Goal: Transaction & Acquisition: Purchase product/service

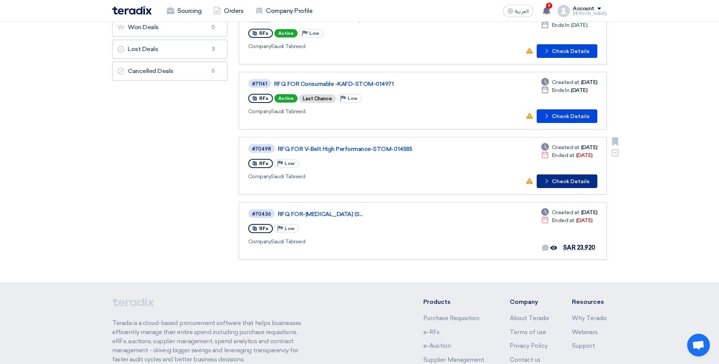
click at [557, 181] on button "Check details Check Details" at bounding box center [567, 182] width 61 height 14
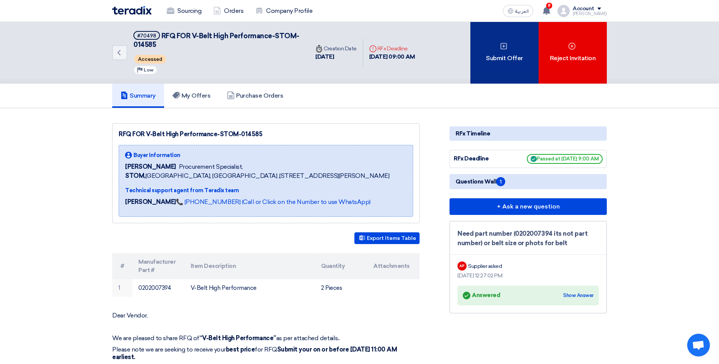
click at [501, 57] on div "Submit Offer" at bounding box center [504, 53] width 68 height 62
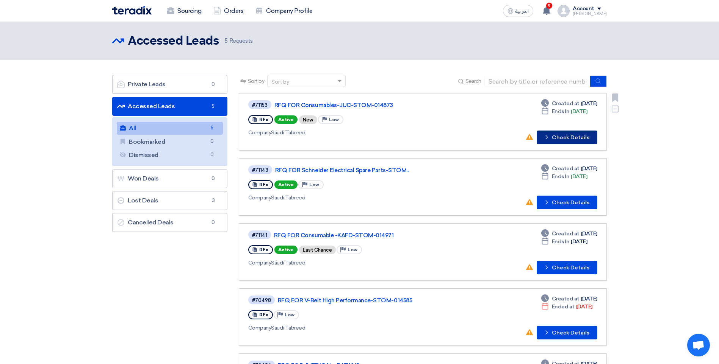
click at [573, 141] on button "Check details Check Details" at bounding box center [567, 138] width 61 height 14
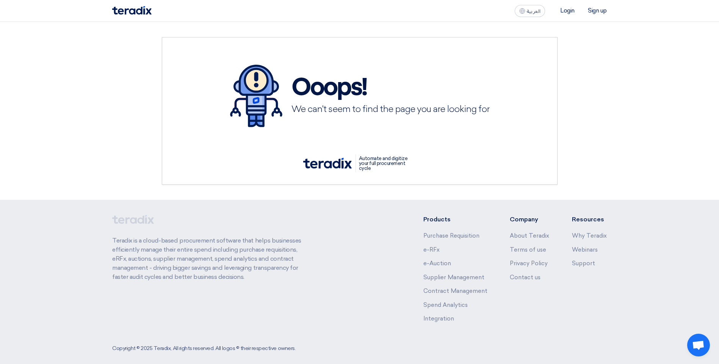
click at [571, 14] on ul "Login Sign up" at bounding box center [577, 10] width 59 height 9
click at [564, 11] on li "Login" at bounding box center [567, 10] width 14 height 7
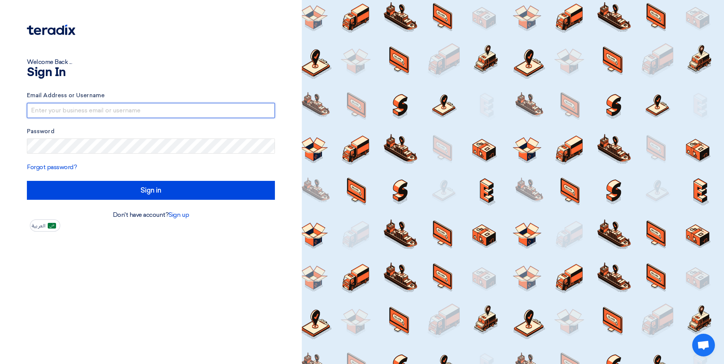
click at [106, 111] on input "text" at bounding box center [151, 110] width 248 height 15
click at [52, 110] on input "text" at bounding box center [151, 110] width 248 height 15
type input "niyasali@afaqme.com"
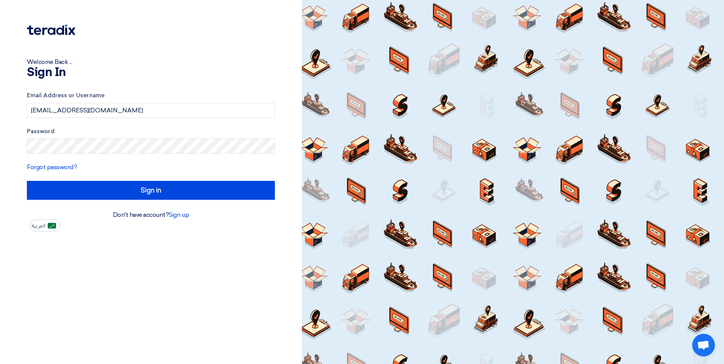
click at [215, 181] on form "Email Address or Username niyasali@afaqme.com Password Forgot password? Sign in" at bounding box center [151, 145] width 248 height 109
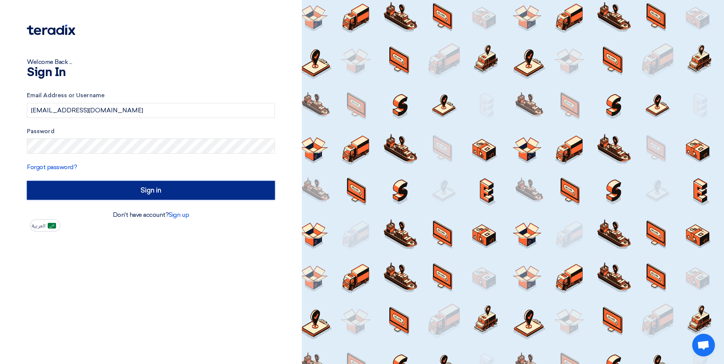
click at [220, 189] on input "Sign in" at bounding box center [151, 190] width 248 height 19
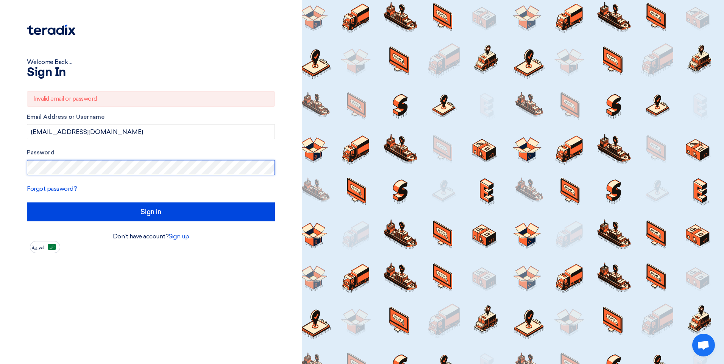
click at [0, 183] on html "Welcome Back ... Sign In Invalid email or password Email Address or Username ni…" at bounding box center [362, 182] width 724 height 364
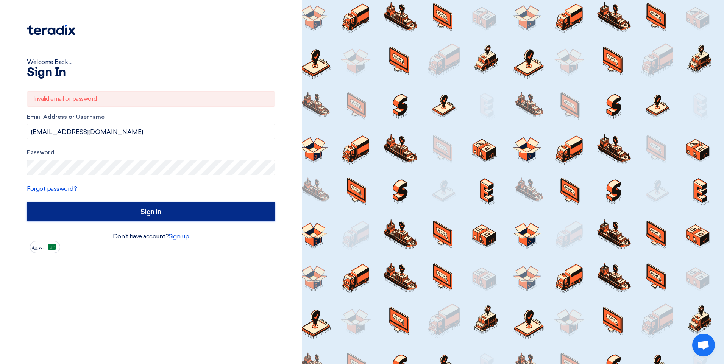
click at [120, 213] on input "Sign in" at bounding box center [151, 212] width 248 height 19
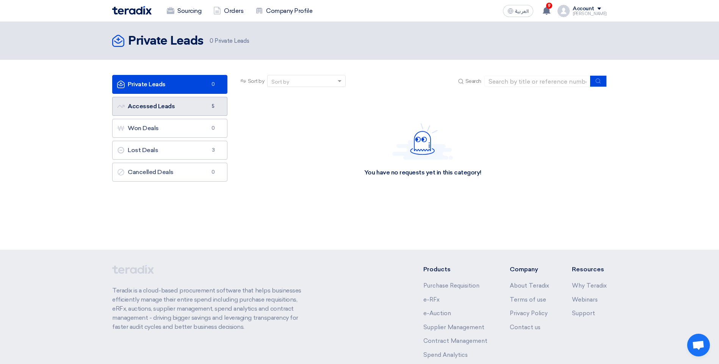
click at [169, 112] on link "Accessed Leads Accessed Leads 5" at bounding box center [169, 106] width 115 height 19
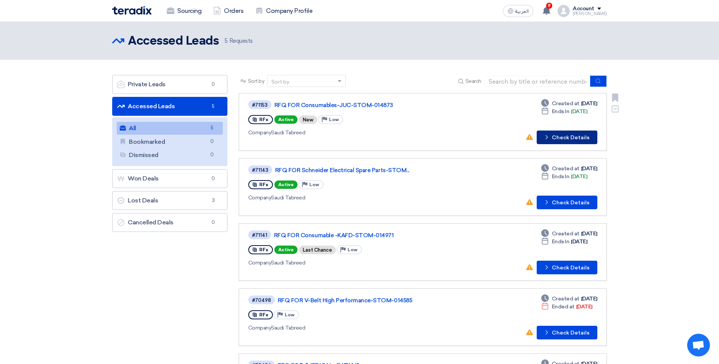
click at [560, 138] on button "Check details Check Details" at bounding box center [567, 138] width 61 height 14
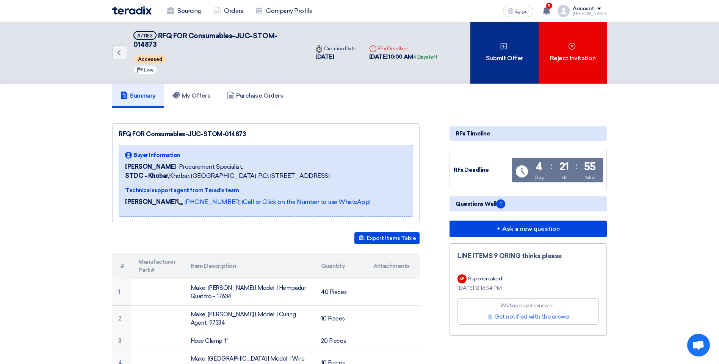
click at [498, 47] on div "Submit Offer" at bounding box center [504, 53] width 68 height 62
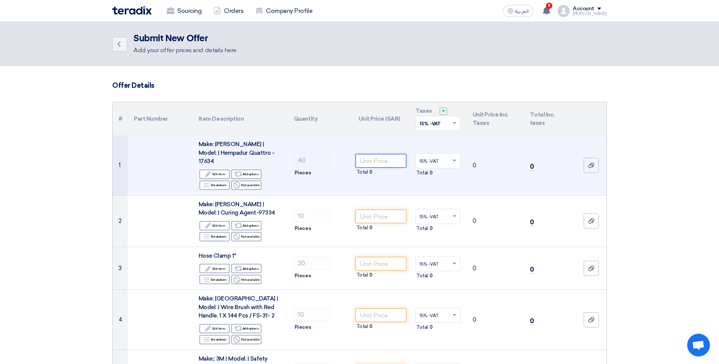
click at [384, 157] on input "number" at bounding box center [380, 161] width 51 height 14
click at [397, 156] on input "number" at bounding box center [380, 161] width 51 height 14
click at [594, 164] on icon at bounding box center [591, 166] width 6 height 6
click at [0, 0] on input "file" at bounding box center [0, 0] width 0 height 0
click at [371, 154] on input "number" at bounding box center [380, 161] width 51 height 14
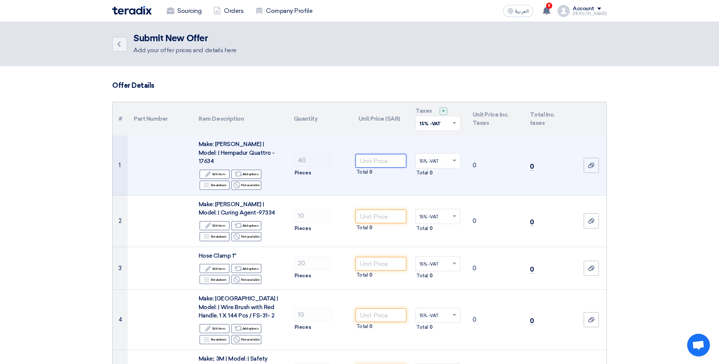
click at [391, 154] on input "number" at bounding box center [380, 161] width 51 height 14
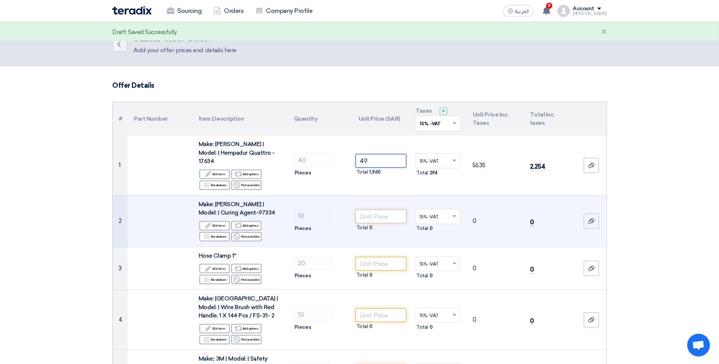
type input "4"
type input "50"
click at [381, 210] on input "number" at bounding box center [380, 217] width 51 height 14
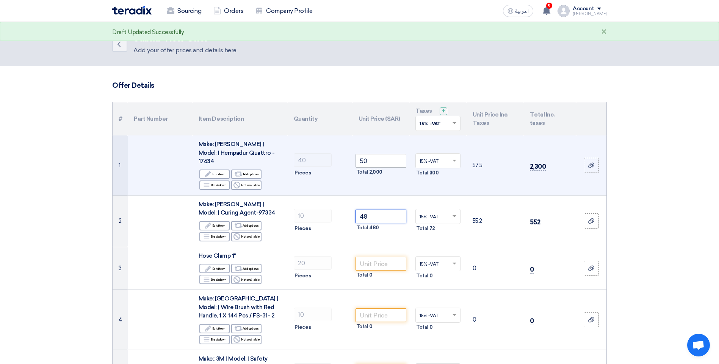
type input "48"
click at [377, 155] on input "50" at bounding box center [380, 161] width 51 height 14
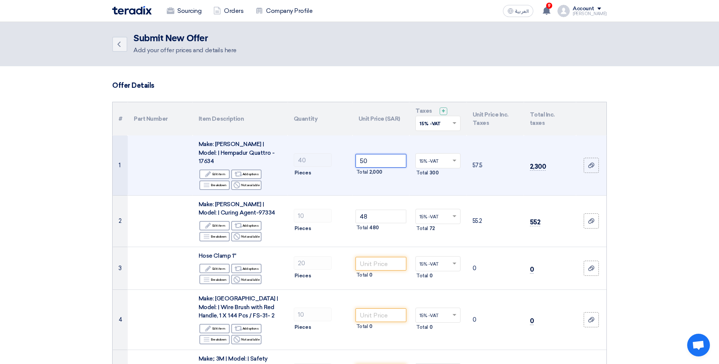
click at [379, 159] on input "50" at bounding box center [380, 161] width 51 height 14
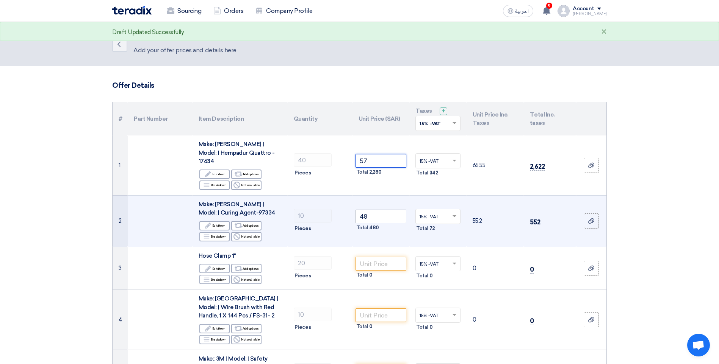
type input "57"
click at [375, 210] on input "48" at bounding box center [380, 217] width 51 height 14
drag, startPoint x: 375, startPoint y: 210, endPoint x: 349, endPoint y: 210, distance: 25.4
click at [349, 210] on tr "2 Make: Hempel | Model: | Curing Agent-97334 Edit Edit item Alternative Add opt…" at bounding box center [360, 222] width 494 height 52
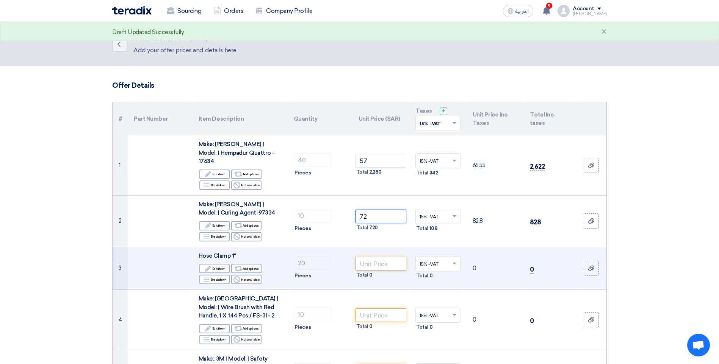
type input "72"
click at [377, 257] on input "number" at bounding box center [380, 264] width 51 height 14
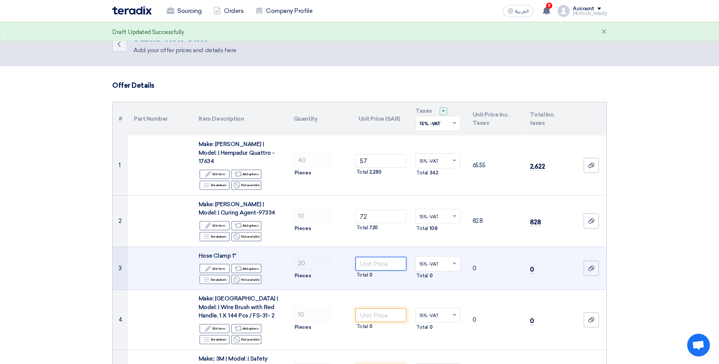
click at [383, 258] on input "number" at bounding box center [380, 264] width 51 height 14
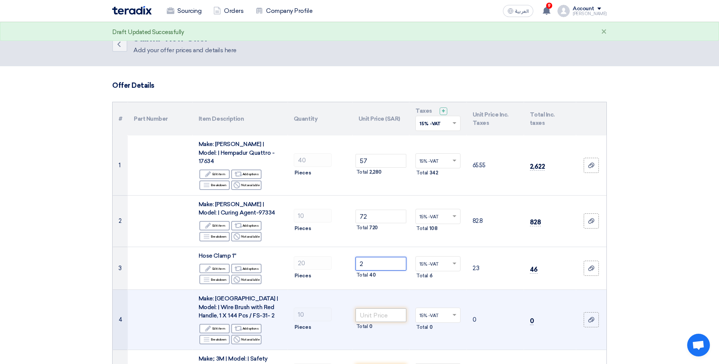
type input "2"
click at [395, 309] on input "number" at bounding box center [380, 316] width 51 height 14
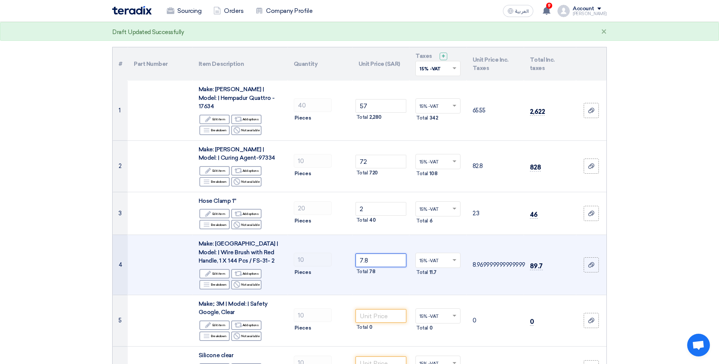
scroll to position [114, 0]
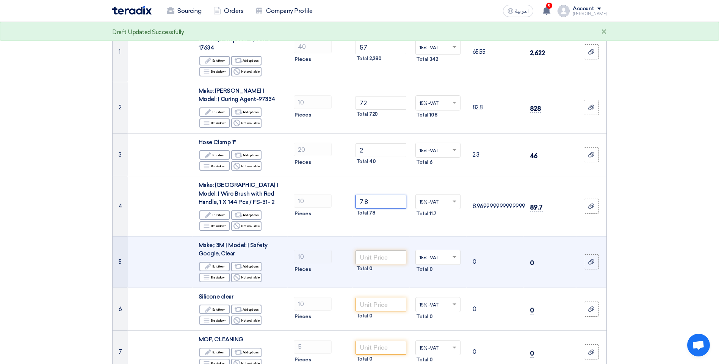
type input "7.8"
click at [379, 251] on input "number" at bounding box center [380, 258] width 51 height 14
type input "13"
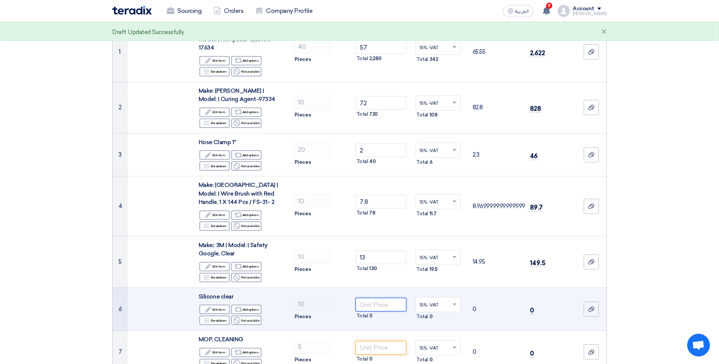
click at [370, 298] on input "number" at bounding box center [380, 305] width 51 height 14
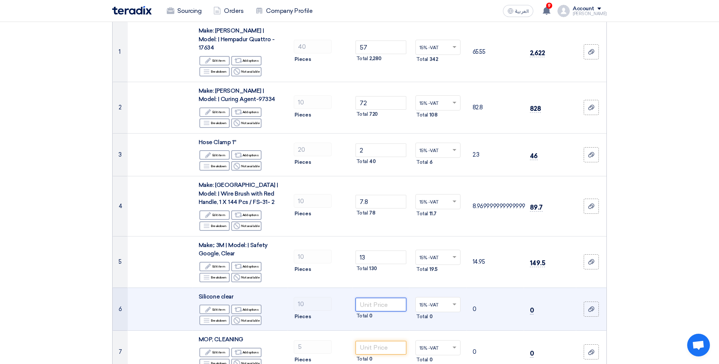
click at [381, 298] on input "number" at bounding box center [380, 305] width 51 height 14
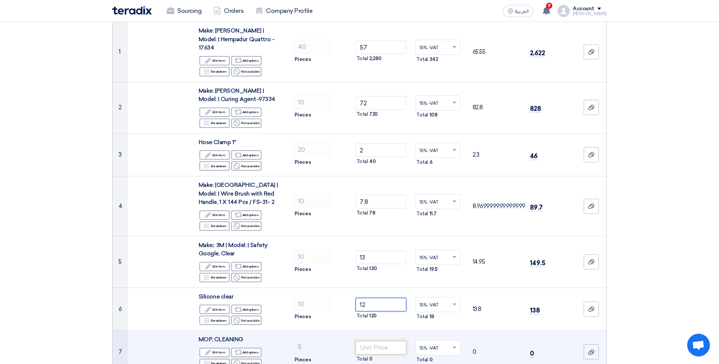
type input "12"
click at [378, 342] on input "number" at bounding box center [380, 348] width 51 height 14
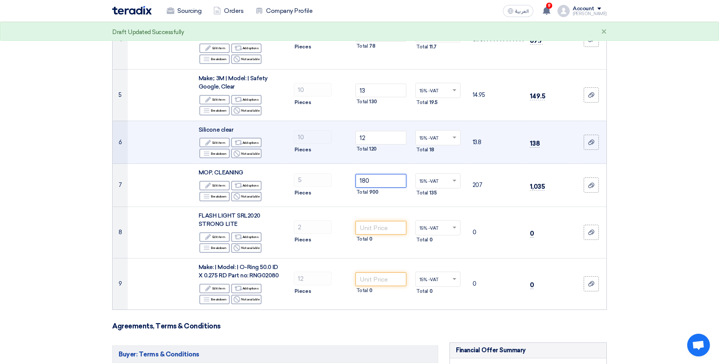
scroll to position [303, 0]
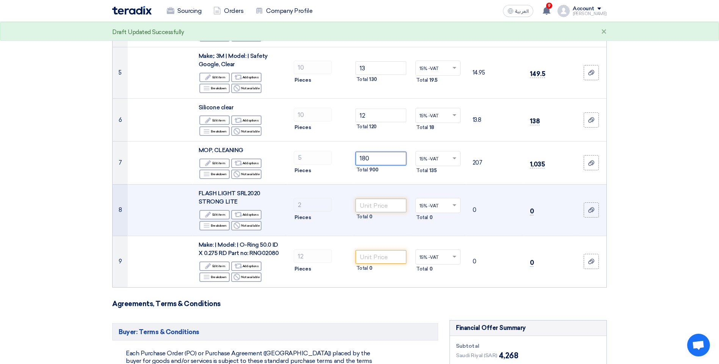
type input "180"
click at [368, 199] on input "number" at bounding box center [380, 206] width 51 height 14
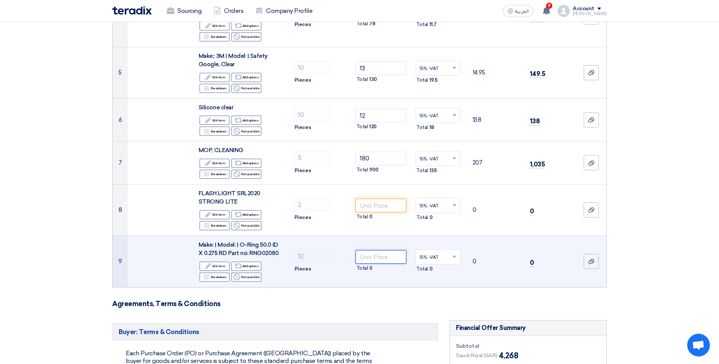
click at [374, 250] on input "number" at bounding box center [380, 257] width 51 height 14
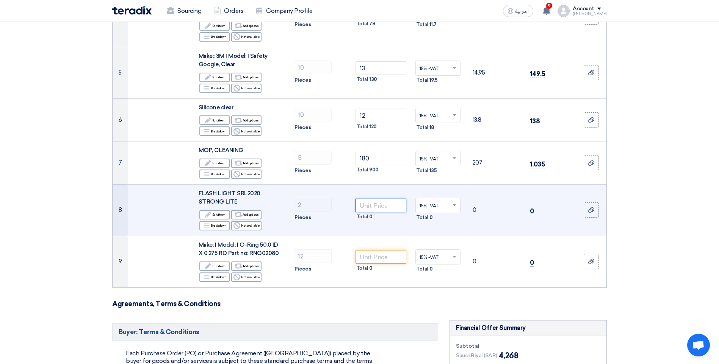
click at [380, 199] on input "number" at bounding box center [380, 206] width 51 height 14
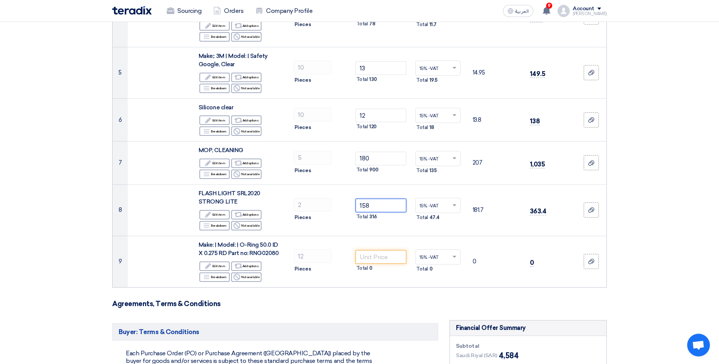
type input "158"
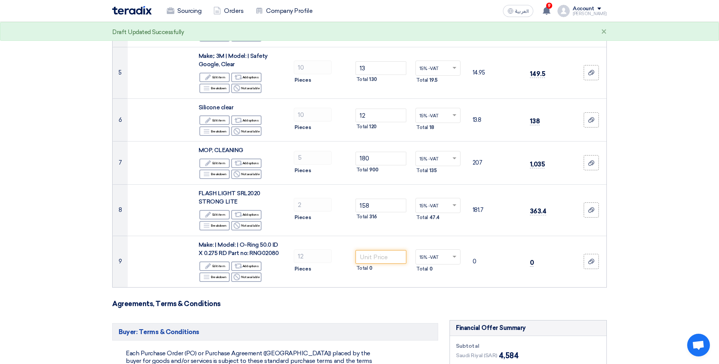
scroll to position [455, 0]
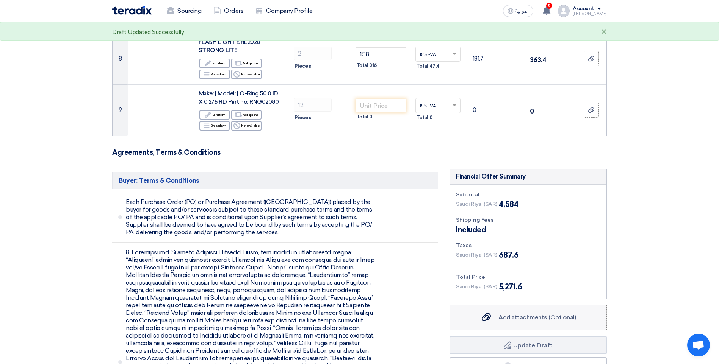
click at [507, 314] on span "Add attachments (Optional)" at bounding box center [537, 317] width 78 height 7
click at [0, 0] on input "Add attachments (Optional) Add attachments (Optional)" at bounding box center [0, 0] width 0 height 0
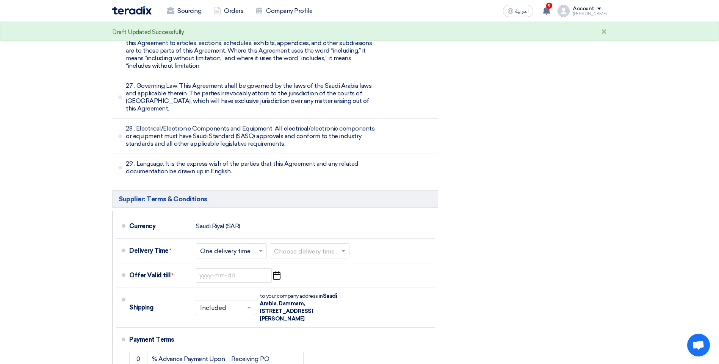
scroll to position [2998, 0]
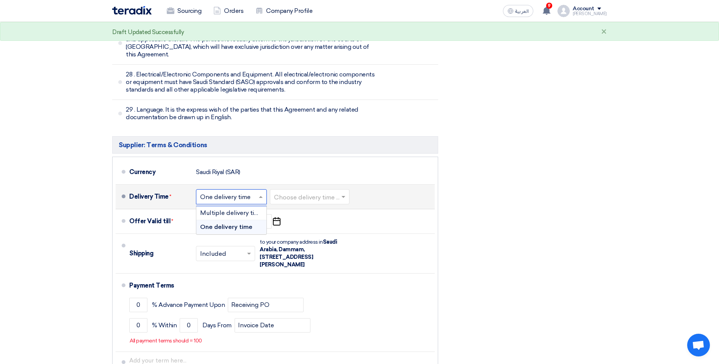
click at [242, 192] on input "text" at bounding box center [231, 197] width 63 height 11
click at [306, 192] on input "text" at bounding box center [310, 197] width 72 height 11
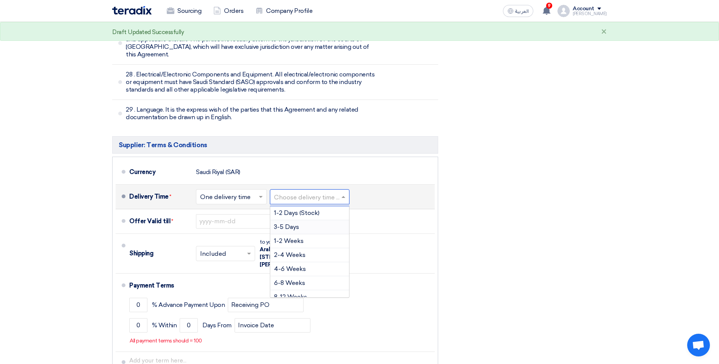
click at [299, 224] on span "3-5 Days" at bounding box center [286, 227] width 25 height 7
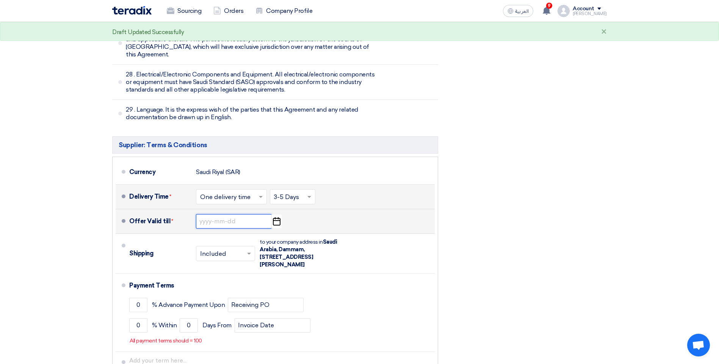
click at [210, 214] on input at bounding box center [234, 221] width 76 height 14
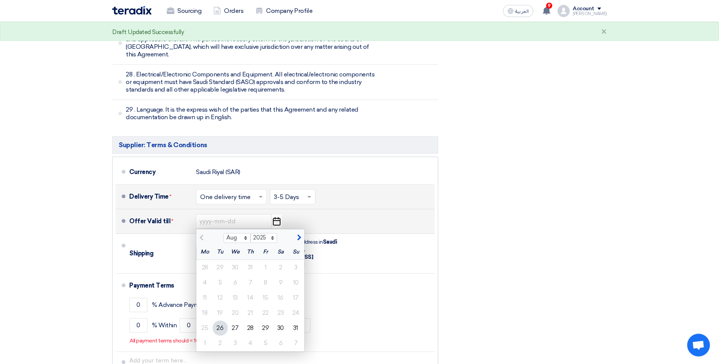
click at [300, 235] on span "button" at bounding box center [298, 238] width 4 height 7
select select "9"
click at [259, 275] on div "12" at bounding box center [265, 282] width 15 height 15
type input "9/12/2025"
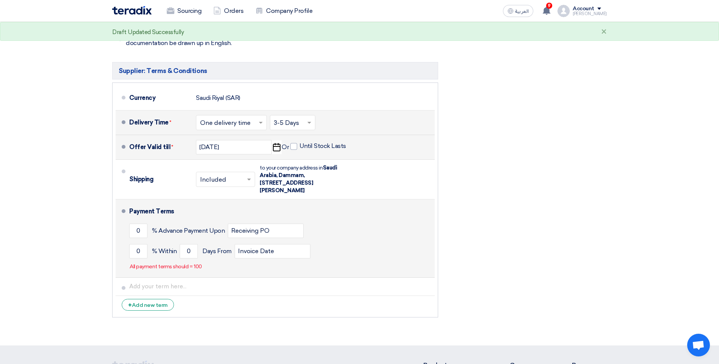
scroll to position [3074, 0]
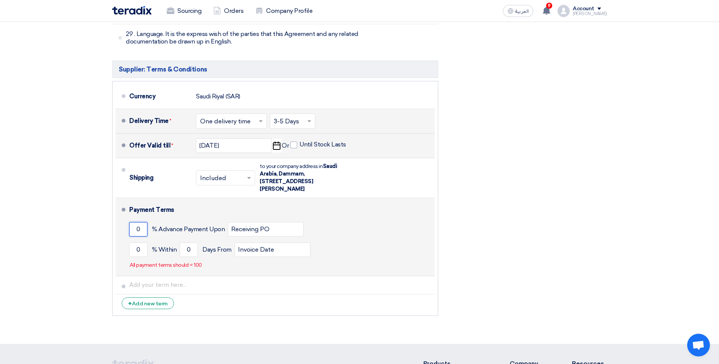
click at [141, 222] on input "0" at bounding box center [138, 229] width 18 height 14
click at [144, 222] on input "0" at bounding box center [138, 229] width 18 height 14
drag, startPoint x: 144, startPoint y: 176, endPoint x: 135, endPoint y: 177, distance: 9.1
click at [135, 222] on input "0" at bounding box center [138, 229] width 18 height 14
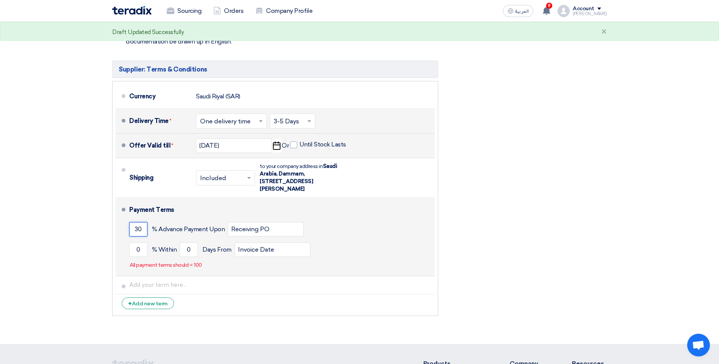
click at [131, 222] on input "30" at bounding box center [138, 229] width 18 height 14
drag, startPoint x: 131, startPoint y: 176, endPoint x: 149, endPoint y: 170, distance: 19.3
click at [149, 219] on div "30 % Advance Payment Upon Receiving PO" at bounding box center [280, 229] width 302 height 20
drag, startPoint x: 144, startPoint y: 173, endPoint x: 135, endPoint y: 174, distance: 8.8
click at [135, 222] on input "30" at bounding box center [138, 229] width 18 height 14
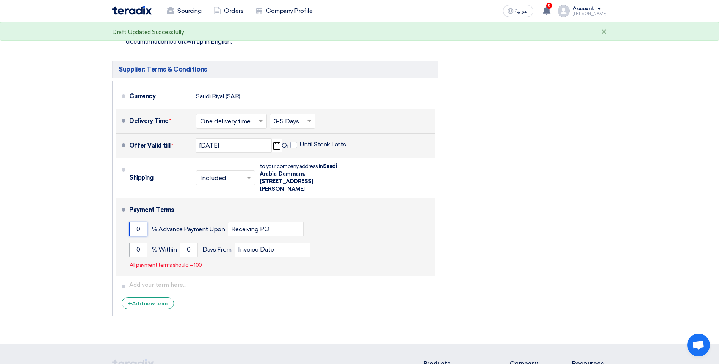
type input "0"
click at [137, 243] on input "0" at bounding box center [138, 250] width 18 height 14
type input "1000"
click at [186, 243] on input "0" at bounding box center [189, 250] width 18 height 14
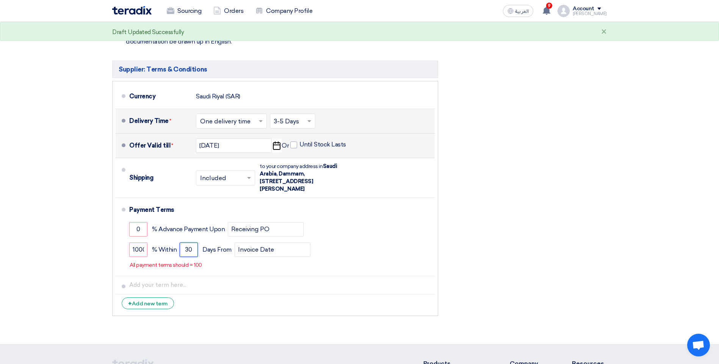
type input "30"
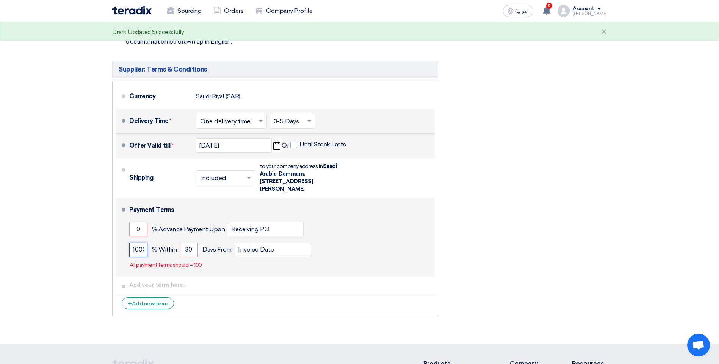
click at [142, 243] on input "1000" at bounding box center [138, 250] width 18 height 14
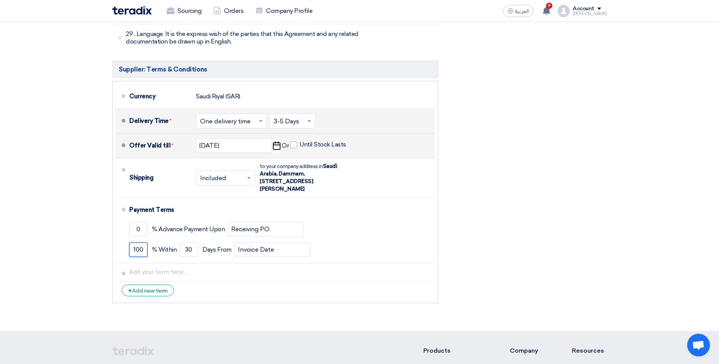
type input "100"
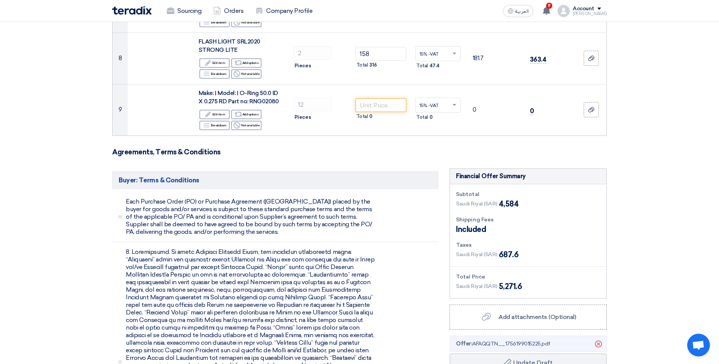
scroll to position [428, 0]
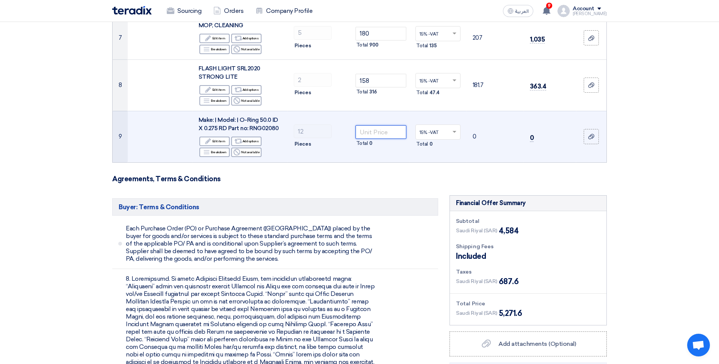
click at [378, 126] on input "number" at bounding box center [380, 132] width 51 height 14
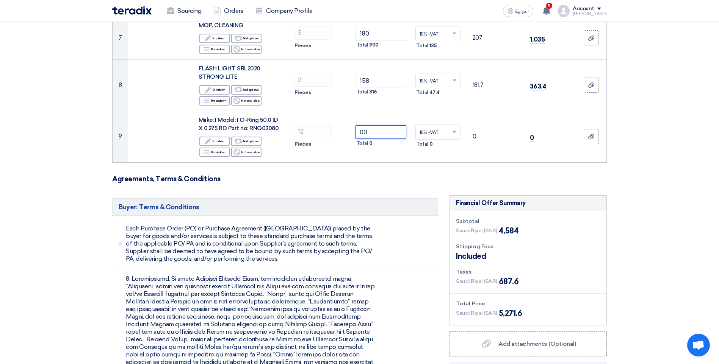
type input "00"
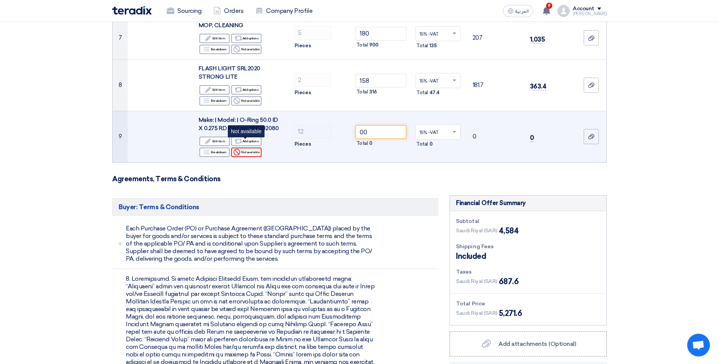
click at [233, 148] on div "Reject Not available" at bounding box center [246, 152] width 30 height 9
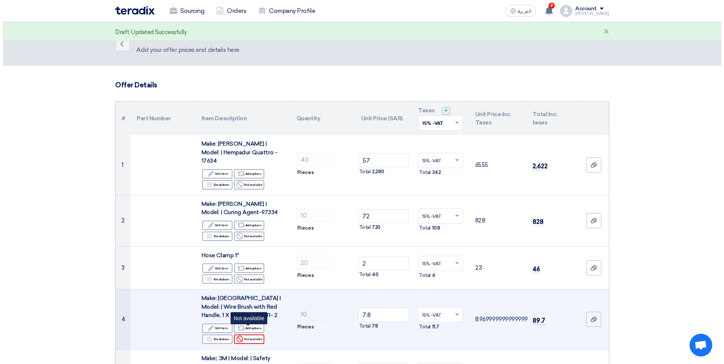
scroll to position [0, 0]
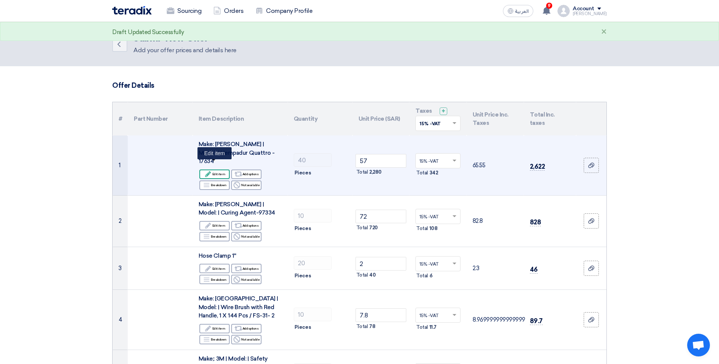
click at [216, 170] on div "Edit Edit item" at bounding box center [214, 174] width 30 height 9
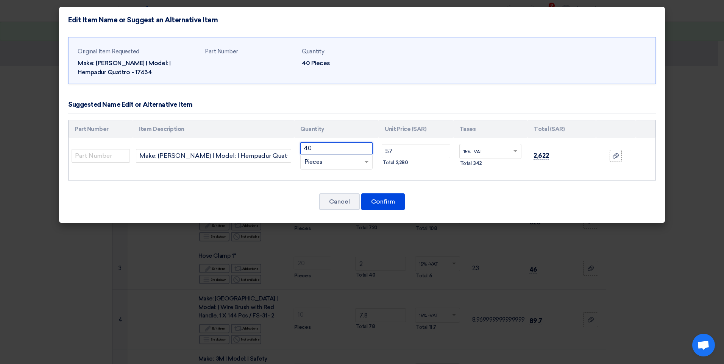
drag, startPoint x: 326, startPoint y: 149, endPoint x: 297, endPoint y: 153, distance: 29.1
click at [297, 153] on td "40 RFQ_STEP1.ITEMS.2.TYPE_PLACEHOLDER × Pieces" at bounding box center [336, 156] width 84 height 36
type input "45"
click at [626, 214] on div "Original Item Requested Make: Hempel | Model: | Hempadur Quattro - 17634 Part N…" at bounding box center [362, 128] width 606 height 190
click at [397, 153] on input "57" at bounding box center [416, 152] width 69 height 14
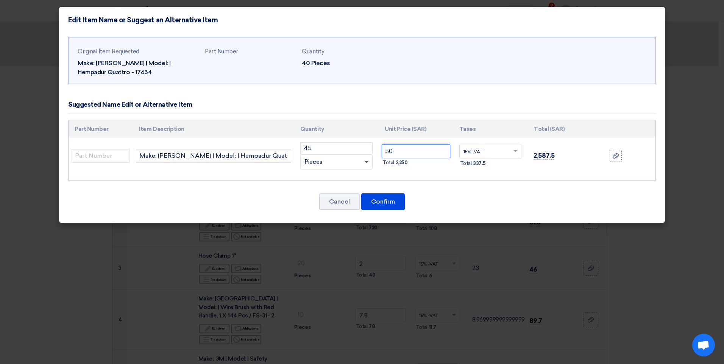
type input "50"
click at [365, 163] on span at bounding box center [367, 162] width 4 height 3
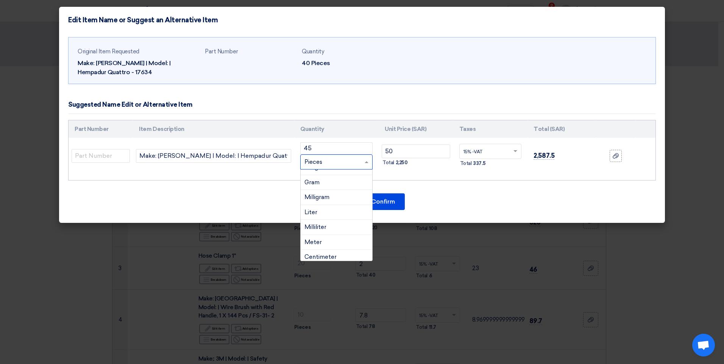
scroll to position [186, 0]
click at [330, 187] on div "Liter" at bounding box center [337, 186] width 72 height 15
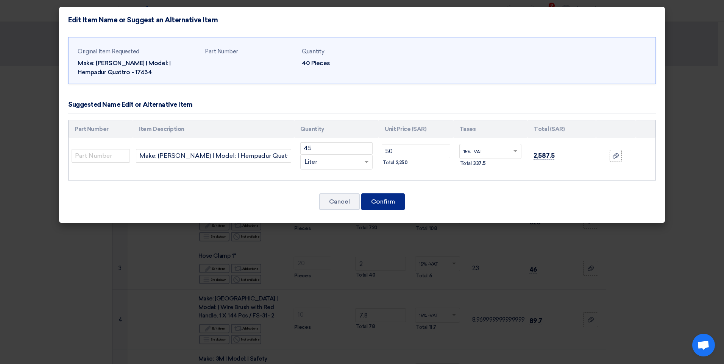
click at [383, 203] on button "Confirm" at bounding box center [383, 202] width 44 height 17
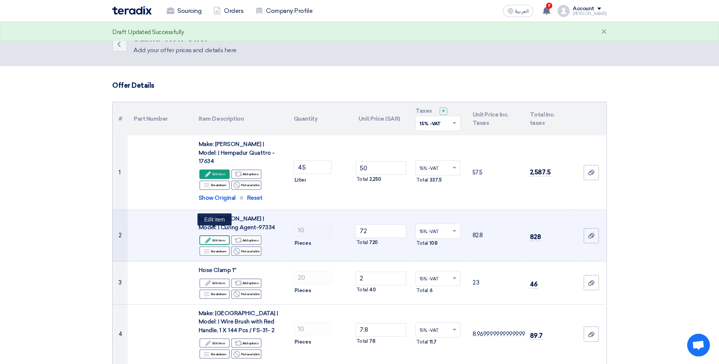
click at [210, 237] on icon "Edit" at bounding box center [208, 240] width 7 height 7
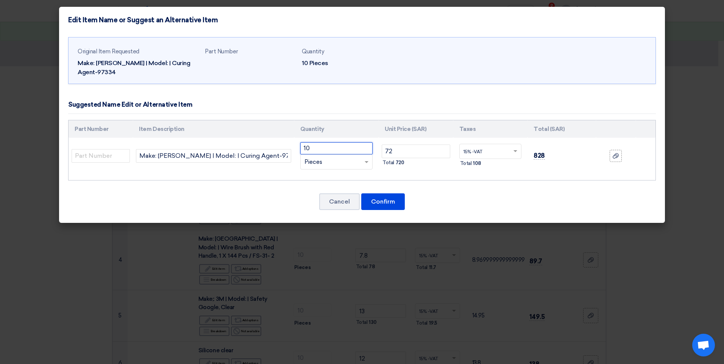
click at [329, 153] on input "10" at bounding box center [336, 148] width 72 height 12
type input "15"
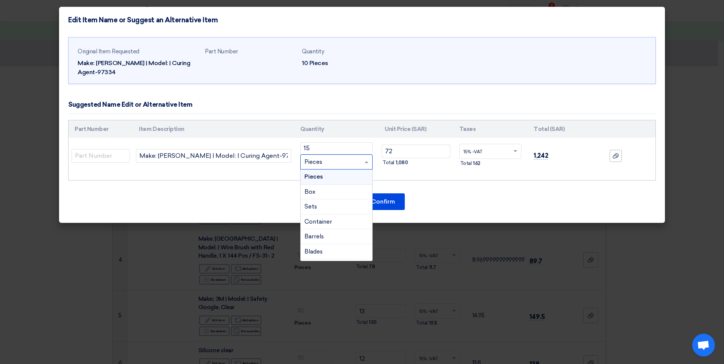
click at [369, 163] on span at bounding box center [367, 162] width 9 height 9
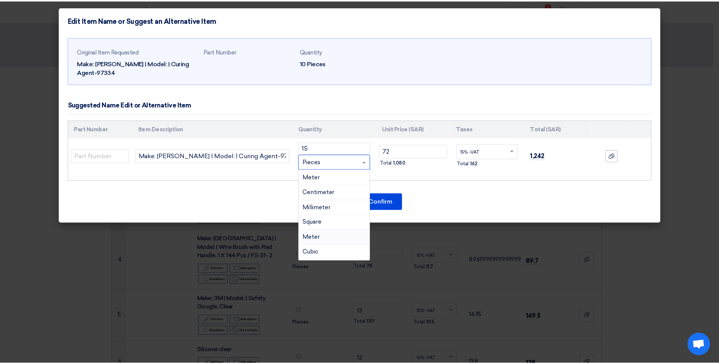
scroll to position [186, 0]
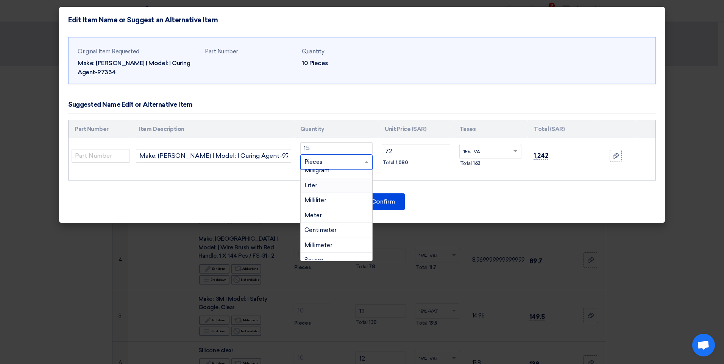
click at [325, 187] on div "Liter" at bounding box center [337, 185] width 72 height 15
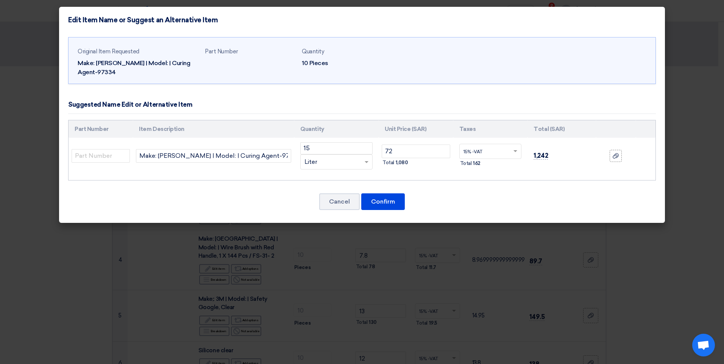
click at [653, 161] on td at bounding box center [646, 156] width 20 height 36
drag, startPoint x: 391, startPoint y: 153, endPoint x: 379, endPoint y: 153, distance: 11.7
click at [379, 153] on td "72 Total 1,080" at bounding box center [416, 156] width 75 height 36
type input "48"
click at [385, 200] on button "Confirm" at bounding box center [383, 202] width 44 height 17
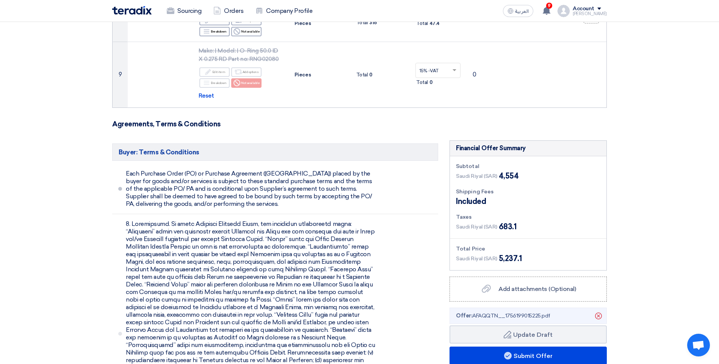
scroll to position [530, 0]
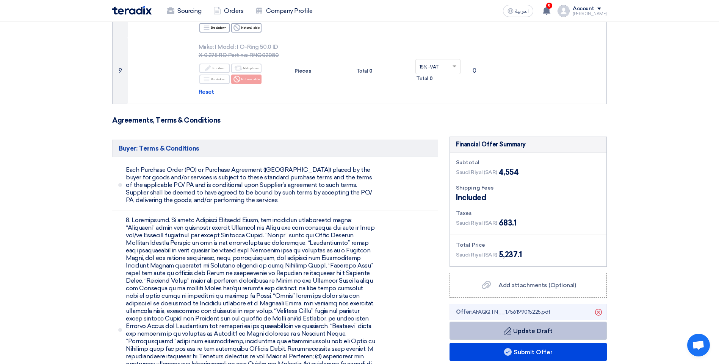
click at [531, 323] on button "Draft Update Draft" at bounding box center [527, 331] width 157 height 18
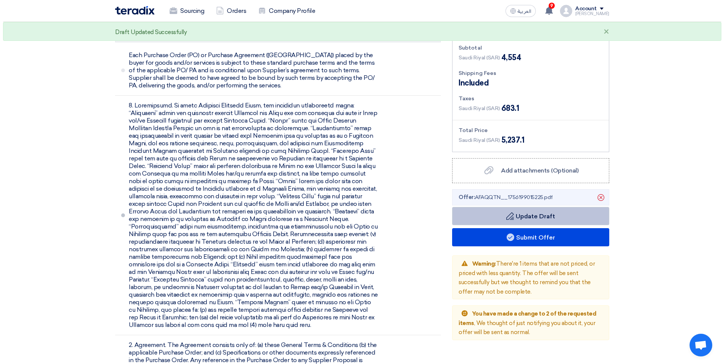
scroll to position [682, 0]
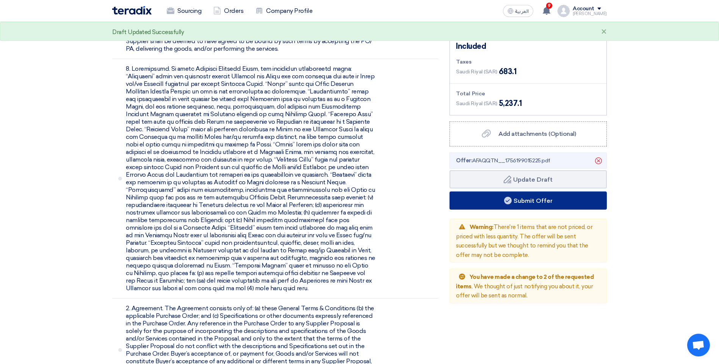
click at [509, 198] on button "Submit Offer" at bounding box center [527, 201] width 157 height 18
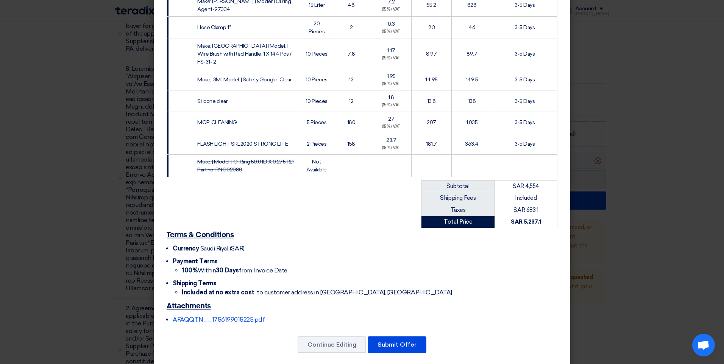
scroll to position [170, 0]
click at [402, 336] on button "Submit Offer" at bounding box center [397, 344] width 59 height 17
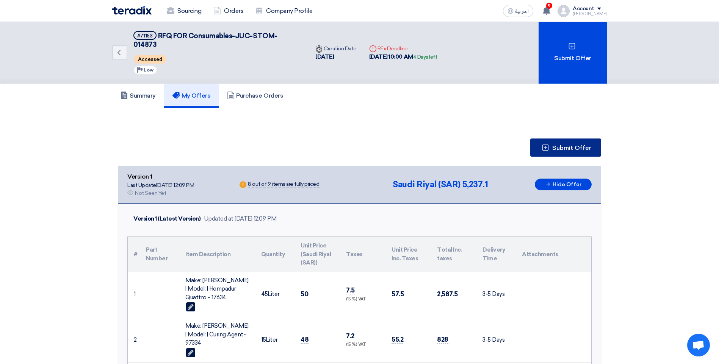
click at [569, 139] on button "Submit Offer" at bounding box center [565, 148] width 71 height 18
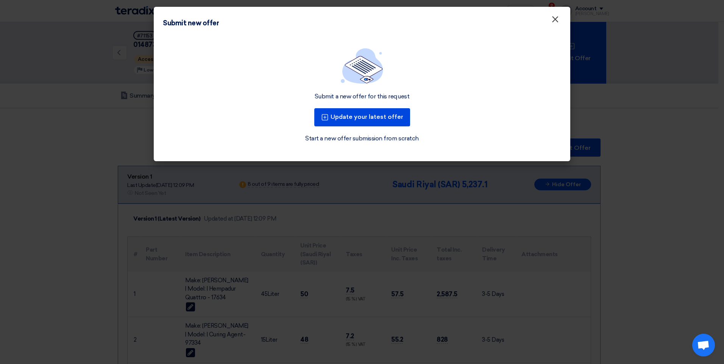
click at [552, 20] on span "×" at bounding box center [556, 21] width 8 height 15
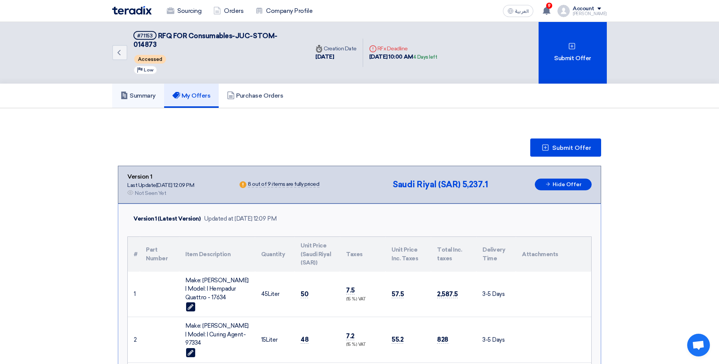
click at [144, 92] on h5 "Summary" at bounding box center [137, 96] width 35 height 8
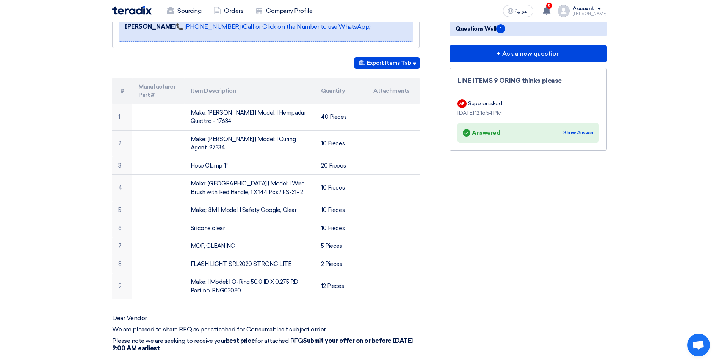
scroll to position [189, 0]
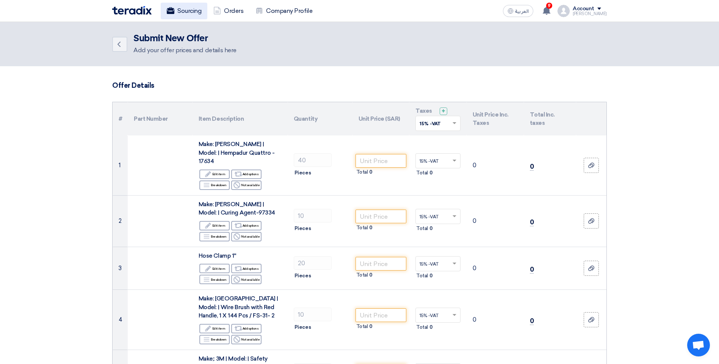
click at [192, 13] on link "Sourcing" at bounding box center [184, 11] width 47 height 17
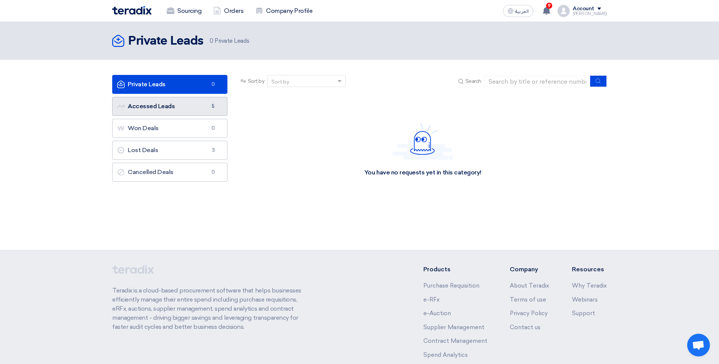
click at [178, 113] on link "Accessed Leads Accessed Leads 5" at bounding box center [169, 106] width 115 height 19
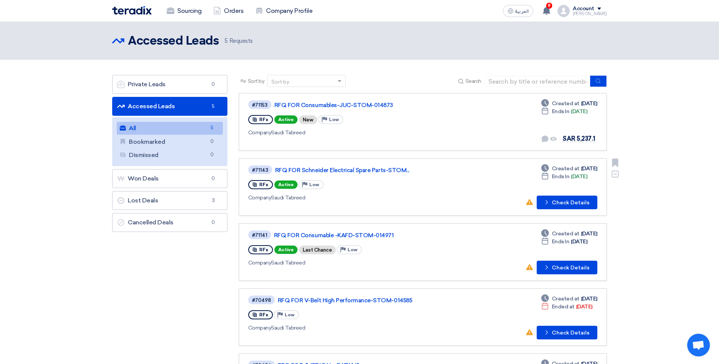
click at [451, 194] on div "Company Saudi Tabreed" at bounding box center [357, 198] width 218 height 8
click at [566, 265] on button "Check details Check Details" at bounding box center [567, 268] width 61 height 14
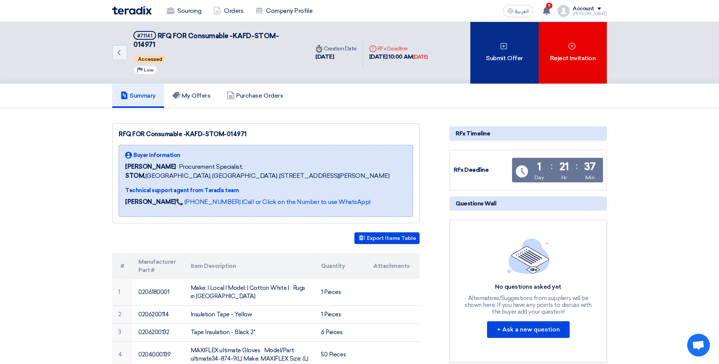
click at [507, 57] on div "Submit Offer" at bounding box center [504, 53] width 68 height 62
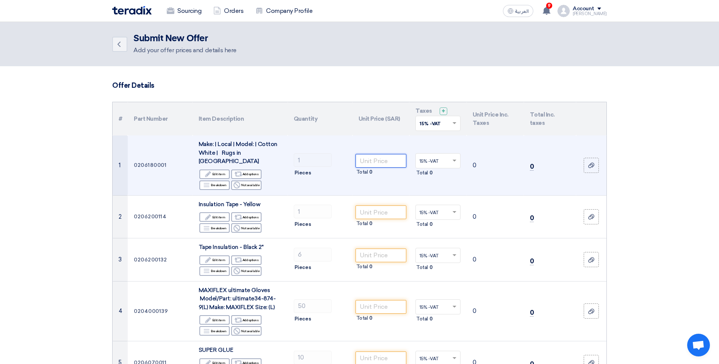
click at [380, 159] on input "number" at bounding box center [380, 161] width 51 height 14
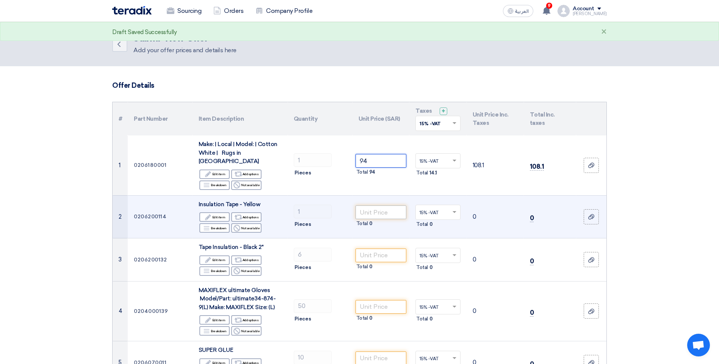
type input "94"
click at [369, 206] on input "number" at bounding box center [380, 213] width 51 height 14
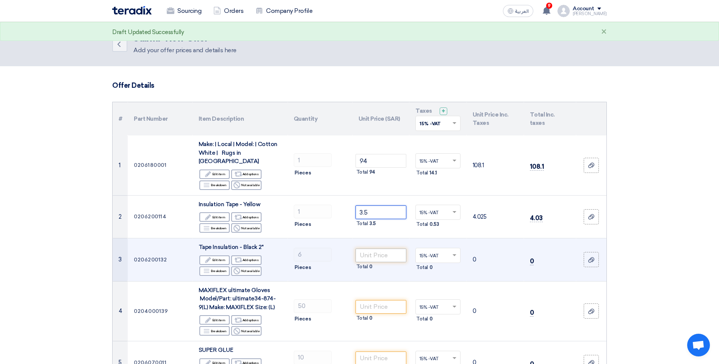
type input "3.5"
click at [377, 249] on input "number" at bounding box center [380, 256] width 51 height 14
type input "4"
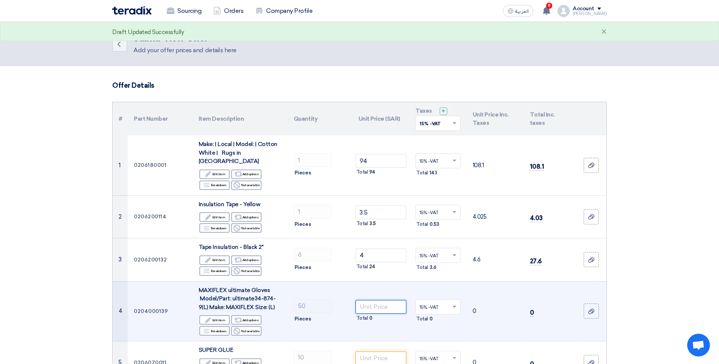
click at [371, 301] on input "number" at bounding box center [380, 307] width 51 height 14
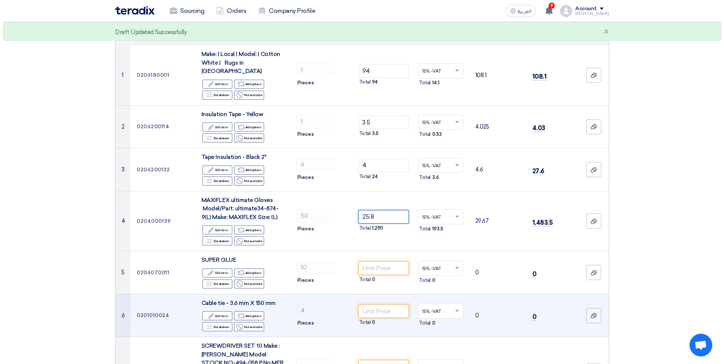
scroll to position [114, 0]
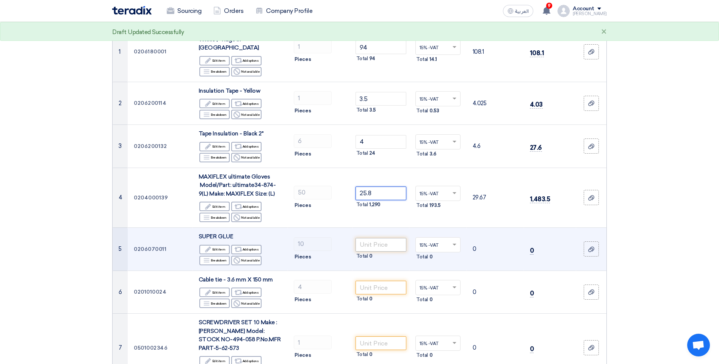
type input "25.8"
click at [374, 238] on input "number" at bounding box center [380, 245] width 51 height 14
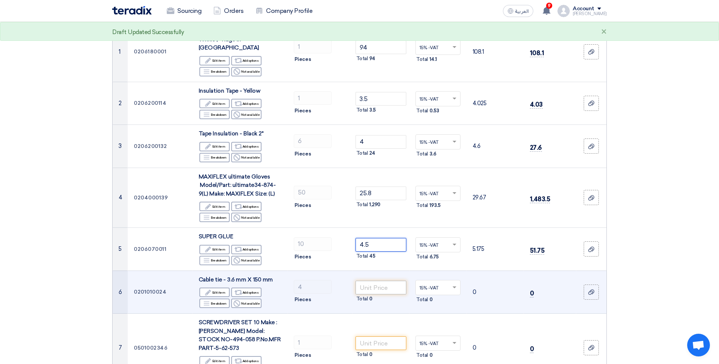
type input "4.5"
click at [367, 284] on input "number" at bounding box center [380, 288] width 51 height 14
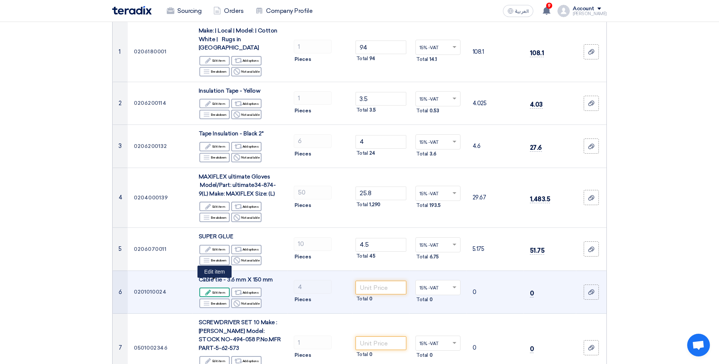
click at [216, 288] on div "Edit Edit item" at bounding box center [214, 292] width 30 height 9
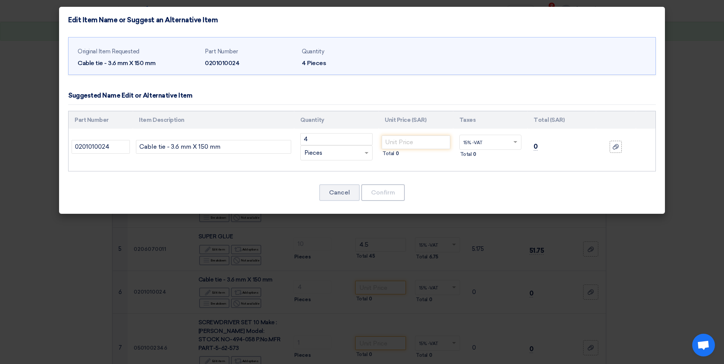
click at [338, 150] on div "RFQ_STEP1.ITEMS.2.TYPE_PLACEHOLDER × Pieces" at bounding box center [332, 153] width 62 height 9
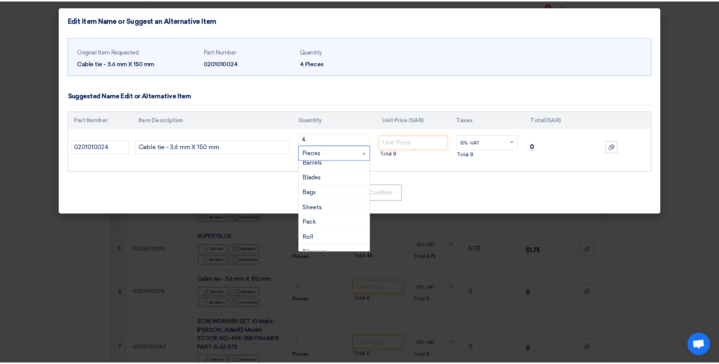
scroll to position [80, 0]
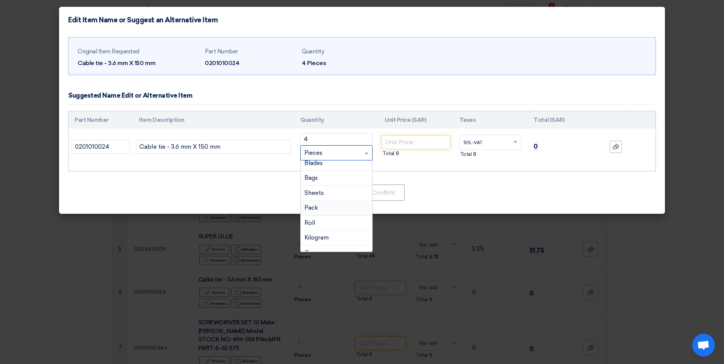
click at [339, 206] on div "Pack" at bounding box center [337, 208] width 72 height 15
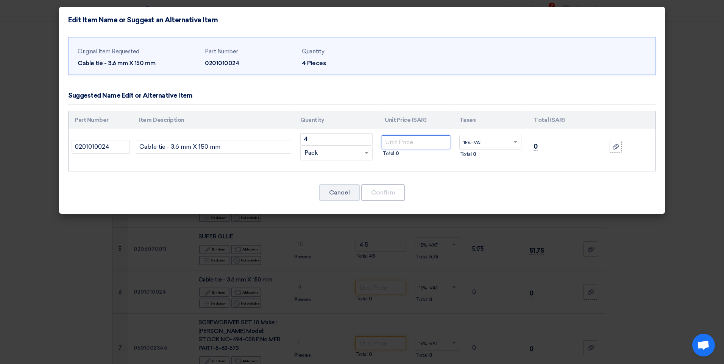
click at [404, 142] on input "number" at bounding box center [416, 143] width 69 height 14
type input "4"
type input "5.89"
click at [466, 198] on div "Cancel Confirm" at bounding box center [362, 193] width 588 height 18
click at [384, 194] on button "Confirm" at bounding box center [383, 193] width 44 height 17
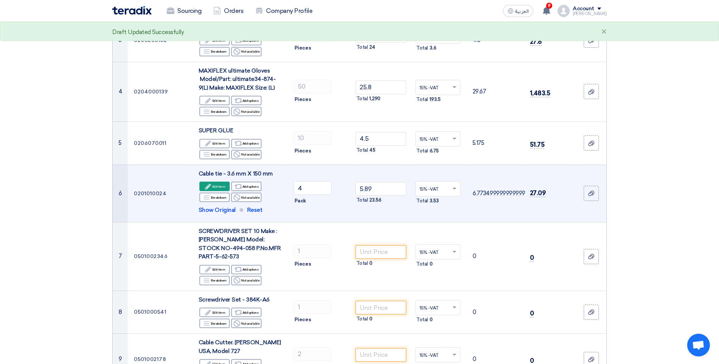
scroll to position [227, 0]
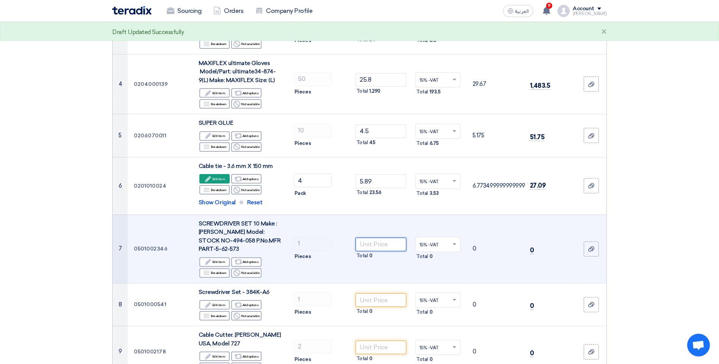
click at [375, 238] on input "number" at bounding box center [380, 245] width 51 height 14
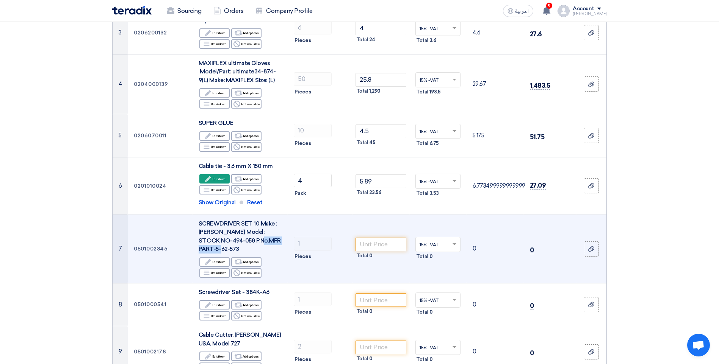
drag, startPoint x: 247, startPoint y: 231, endPoint x: 257, endPoint y: 240, distance: 12.9
click at [257, 240] on div "SCREWDRIVER SET 10 Make : STANLEY Model: STOCK NO-494-058 P.No.MFR PART-5-62-573" at bounding box center [240, 237] width 83 height 34
copy span "PART-5-62-573"
click at [383, 238] on input "number" at bounding box center [380, 245] width 51 height 14
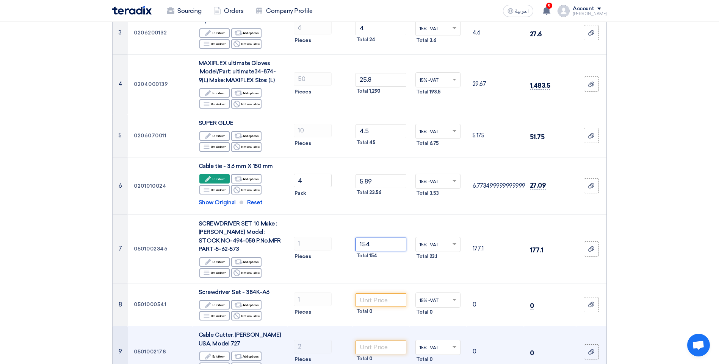
type input "154"
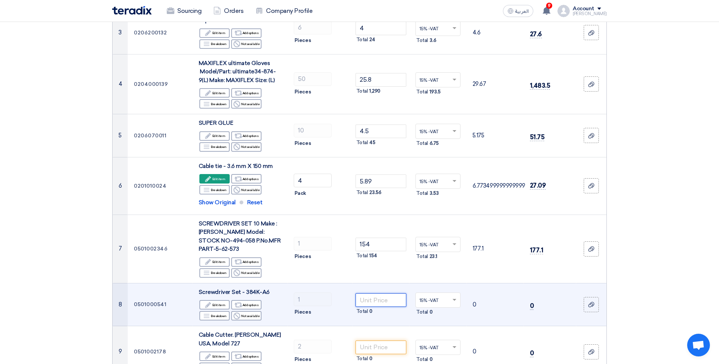
click at [374, 299] on input "number" at bounding box center [380, 301] width 51 height 14
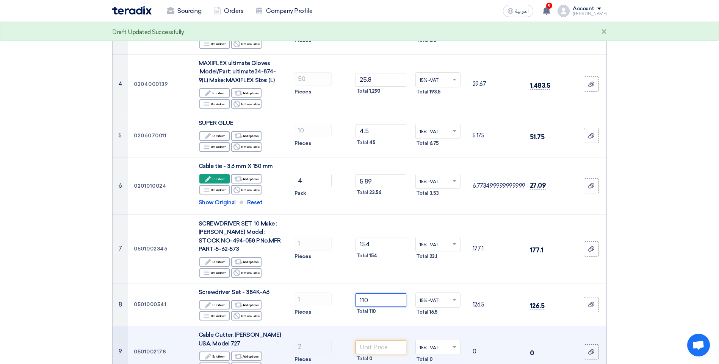
type input "110"
click at [340, 330] on td "2 Pieces" at bounding box center [320, 353] width 65 height 52
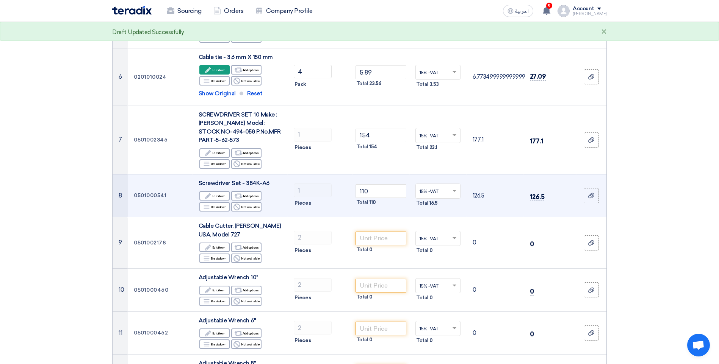
scroll to position [341, 0]
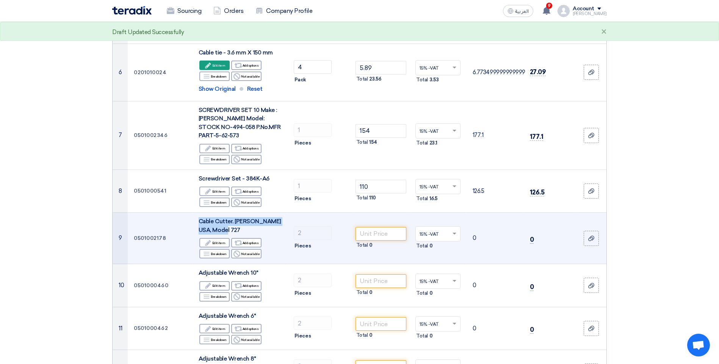
drag, startPoint x: 228, startPoint y: 221, endPoint x: 199, endPoint y: 214, distance: 29.5
click at [199, 217] on div "Cable Cutter. Greenlee USA, Model 727" at bounding box center [240, 225] width 83 height 17
copy span "Cable Cutter. Greenlee USA, Model 727"
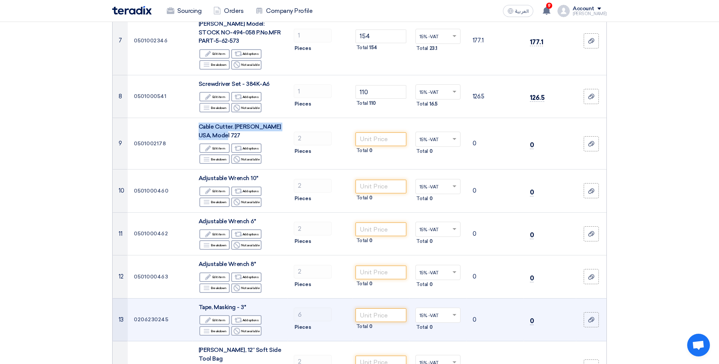
scroll to position [455, 0]
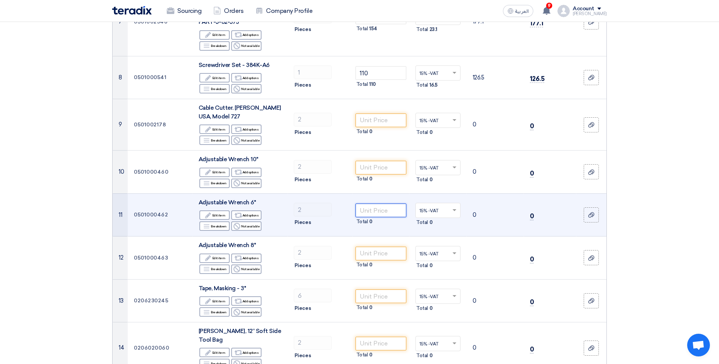
click at [392, 204] on input "number" at bounding box center [380, 211] width 51 height 14
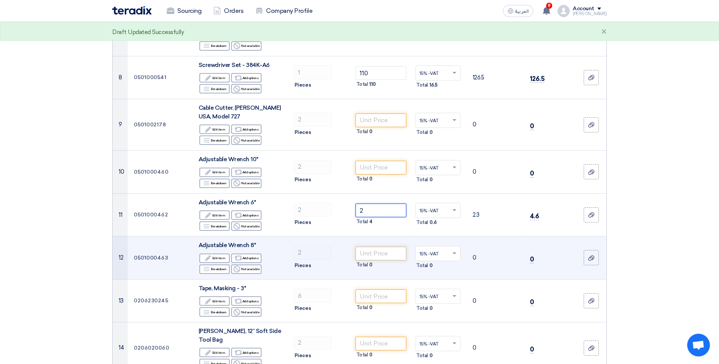
type input "2"
click at [386, 249] on input "number" at bounding box center [380, 254] width 51 height 14
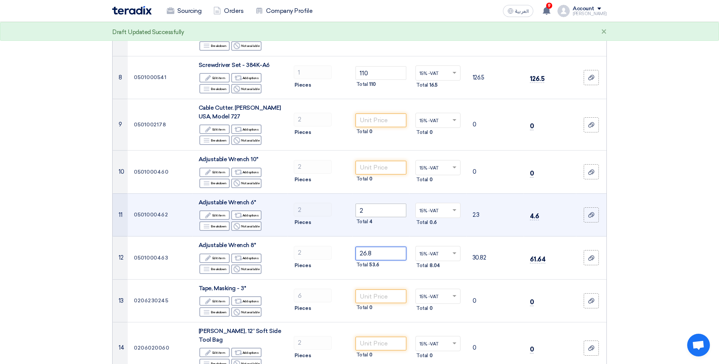
type input "26.8"
click at [372, 204] on input "2" at bounding box center [380, 211] width 51 height 14
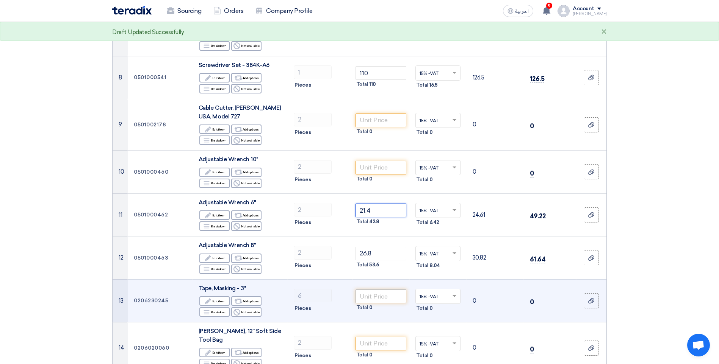
type input "21.4"
click at [375, 291] on input "number" at bounding box center [380, 297] width 51 height 14
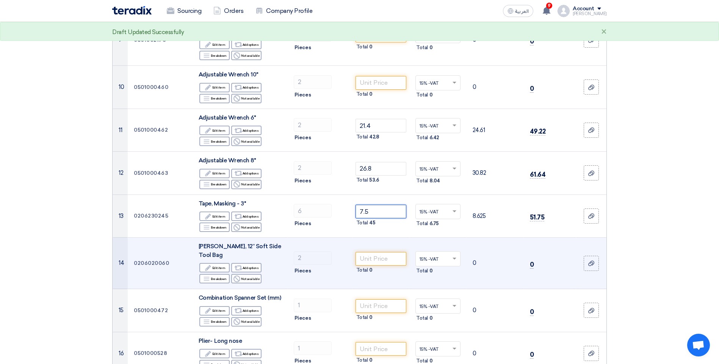
scroll to position [568, 0]
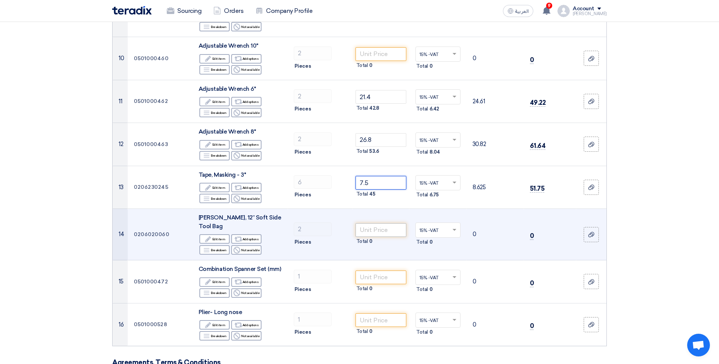
type input "7.5"
click at [380, 224] on input "number" at bounding box center [380, 231] width 51 height 14
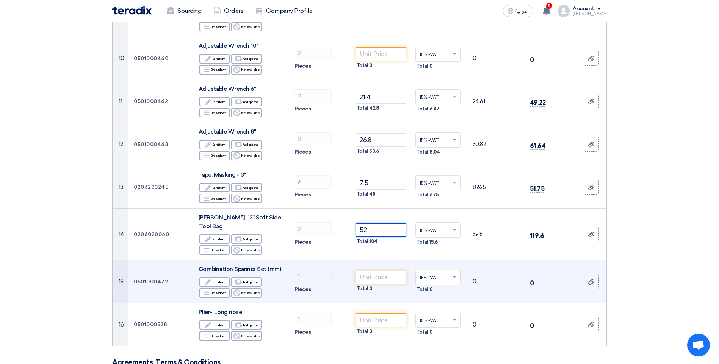
type input "52"
click at [367, 271] on input "number" at bounding box center [380, 278] width 51 height 14
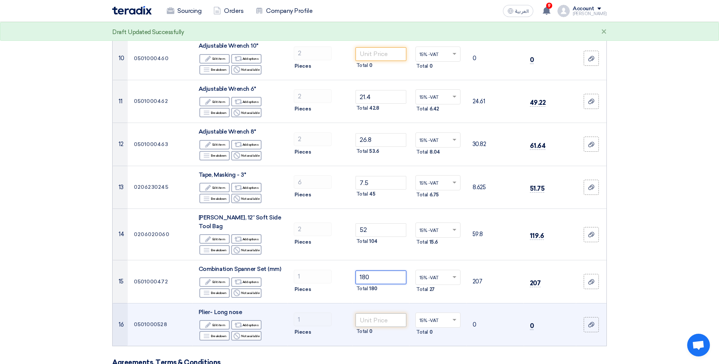
type input "180"
click at [373, 314] on input "number" at bounding box center [380, 321] width 51 height 14
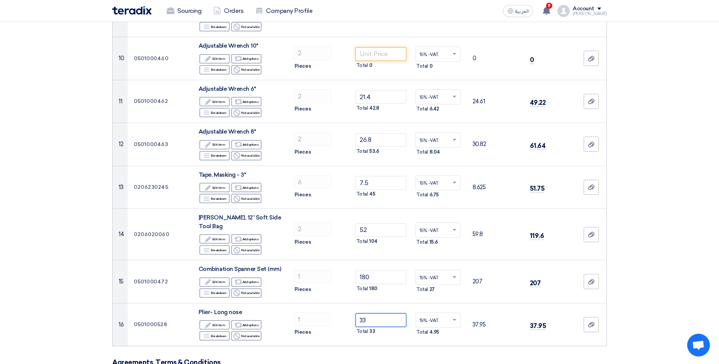
type input "33"
click at [433, 333] on form "Offer Details # Part Number Item Description Quantity Unit Price (SAR) Taxes + …" at bounding box center [359, 77] width 494 height 1129
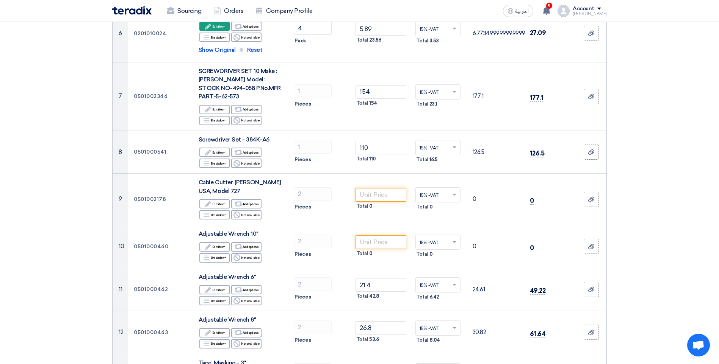
scroll to position [379, 0]
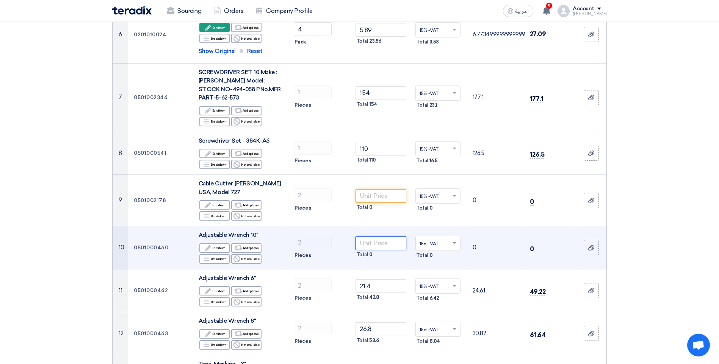
click at [378, 237] on input "number" at bounding box center [380, 244] width 51 height 14
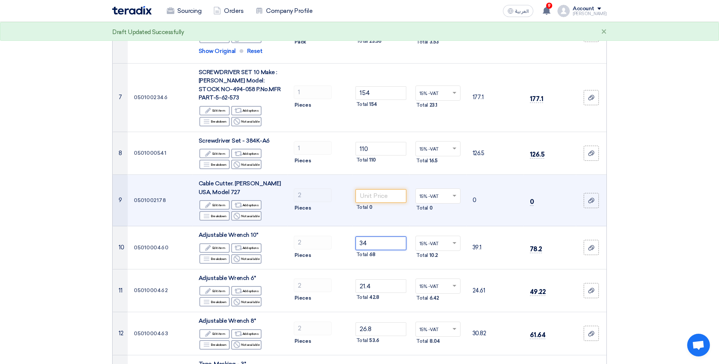
type input "34"
drag, startPoint x: 226, startPoint y: 183, endPoint x: 192, endPoint y: 177, distance: 34.4
click at [192, 177] on td "Cable Cutter. Greenlee USA, Model 727 Edit Edit item Alternative Add options Br…" at bounding box center [239, 201] width 95 height 52
copy span "Cable Cutter. Greenlee USA, Model 727"
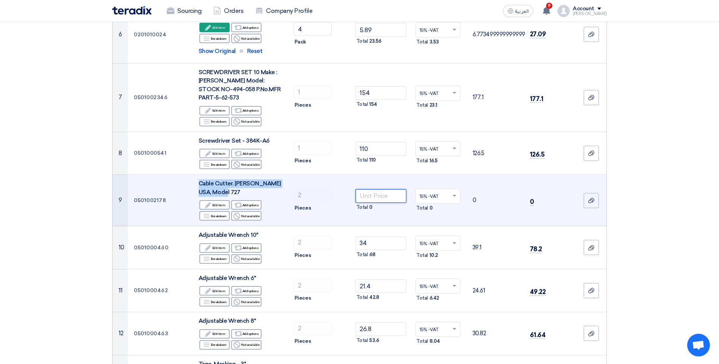
click at [378, 191] on input "number" at bounding box center [380, 196] width 51 height 14
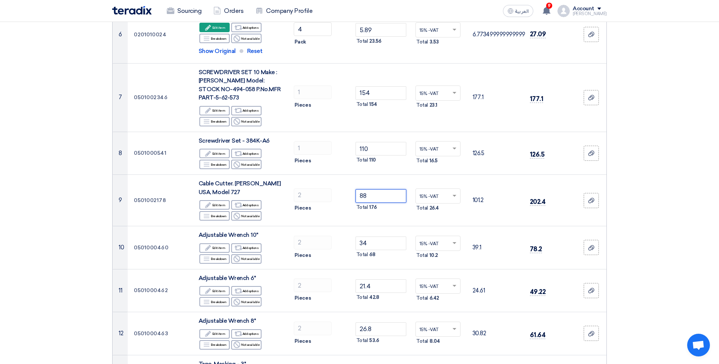
type input "88"
click at [685, 166] on section "Offer Details # Part Number Item Description Quantity Unit Price (SAR) Taxes + …" at bounding box center [359, 271] width 719 height 1168
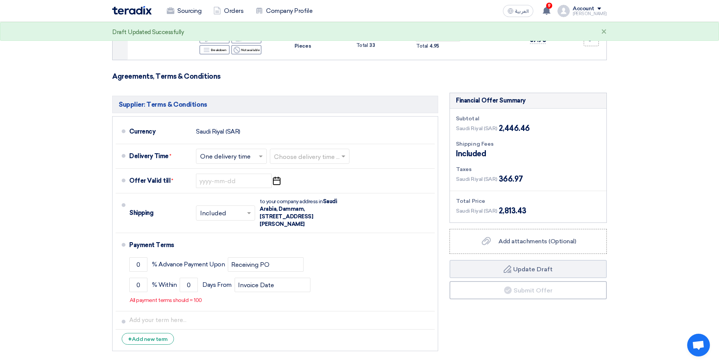
scroll to position [867, 0]
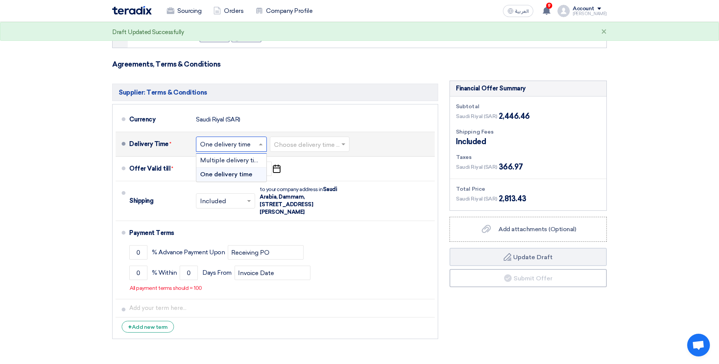
click at [224, 140] on input "text" at bounding box center [231, 145] width 63 height 11
click at [228, 168] on div "One delivery time" at bounding box center [231, 175] width 70 height 14
click at [299, 140] on input "text" at bounding box center [310, 145] width 72 height 11
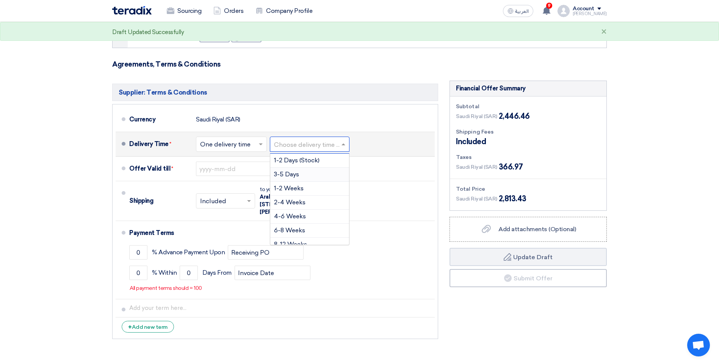
click at [299, 168] on div "3-5 Days" at bounding box center [309, 175] width 79 height 14
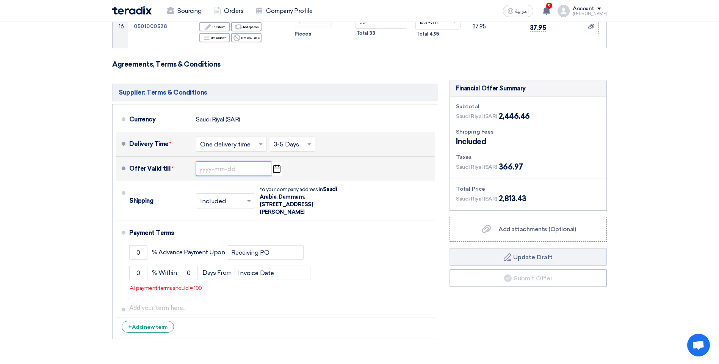
click at [258, 162] on input at bounding box center [234, 169] width 76 height 14
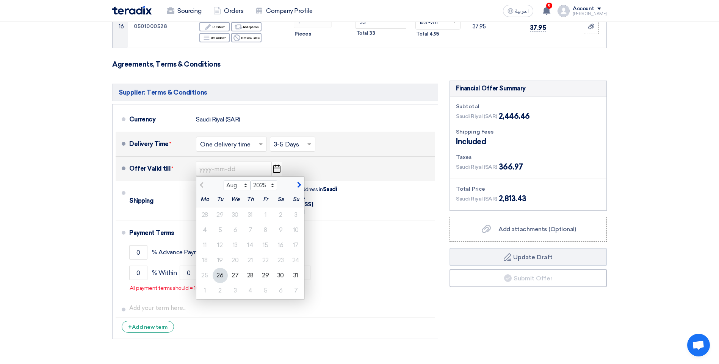
click at [298, 182] on span "button" at bounding box center [298, 185] width 4 height 7
select select "9"
click at [230, 223] on div "10" at bounding box center [235, 230] width 15 height 15
type input "9/10/2025"
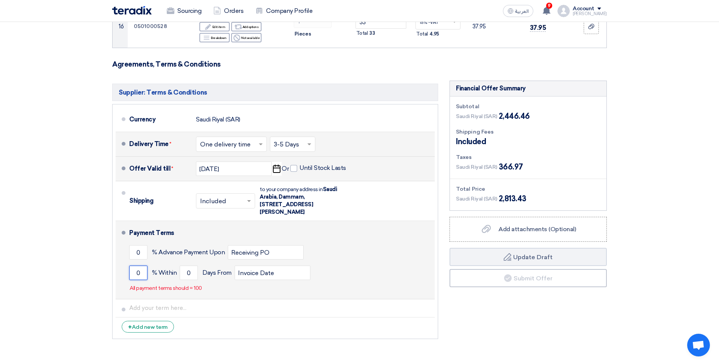
click at [137, 266] on input "0" at bounding box center [138, 273] width 18 height 14
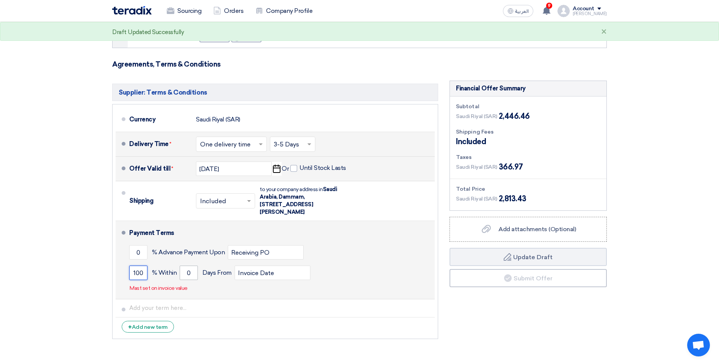
type input "100"
click at [183, 266] on input "0" at bounding box center [189, 273] width 18 height 14
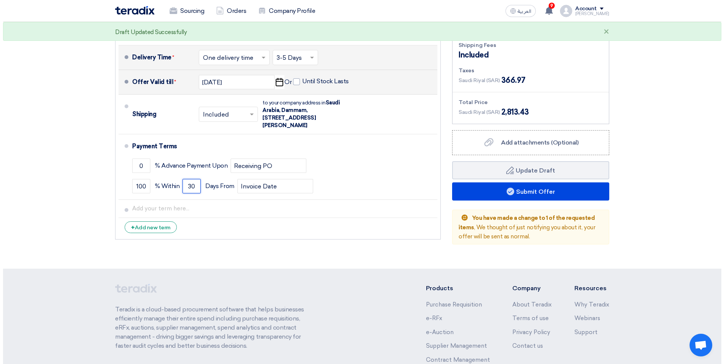
scroll to position [1012, 0]
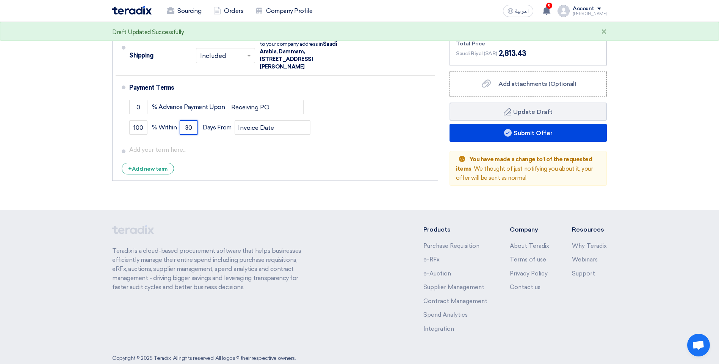
type input "30"
drag, startPoint x: 718, startPoint y: 280, endPoint x: 724, endPoint y: 247, distance: 33.4
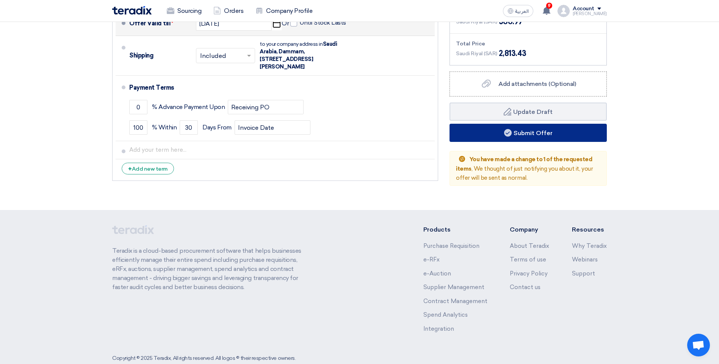
click at [557, 124] on button "Submit Offer" at bounding box center [527, 133] width 157 height 18
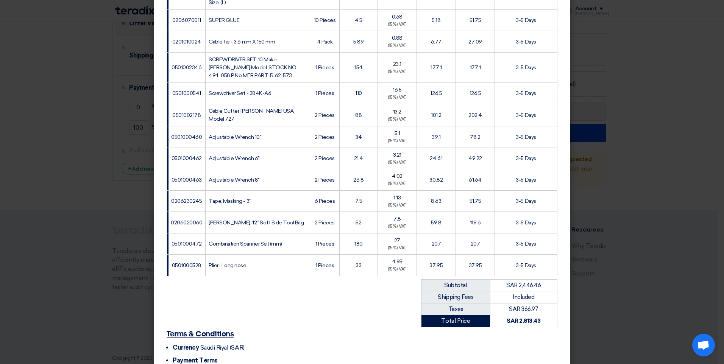
scroll to position [306, 0]
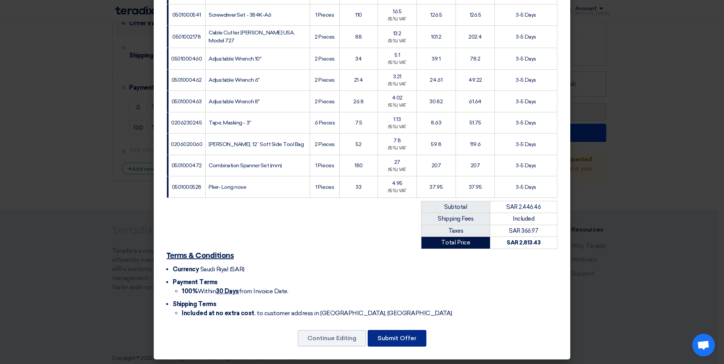
click at [398, 331] on button "Submit Offer" at bounding box center [397, 338] width 59 height 17
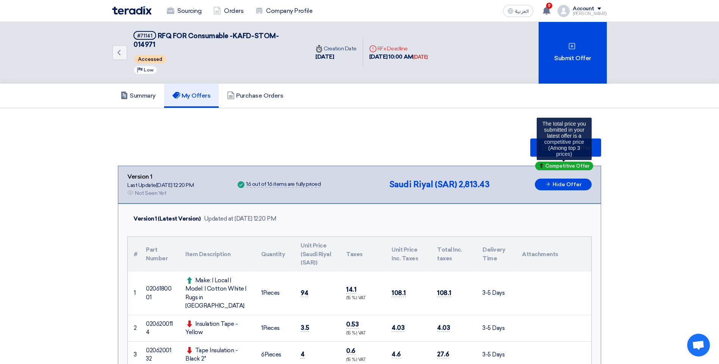
click at [572, 164] on span "Competitive Offer" at bounding box center [567, 166] width 44 height 5
click at [569, 145] on span "Submit Offer" at bounding box center [571, 148] width 39 height 6
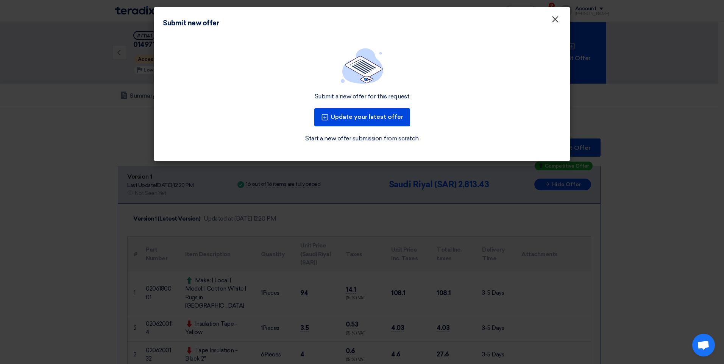
click at [557, 24] on span "×" at bounding box center [556, 21] width 8 height 15
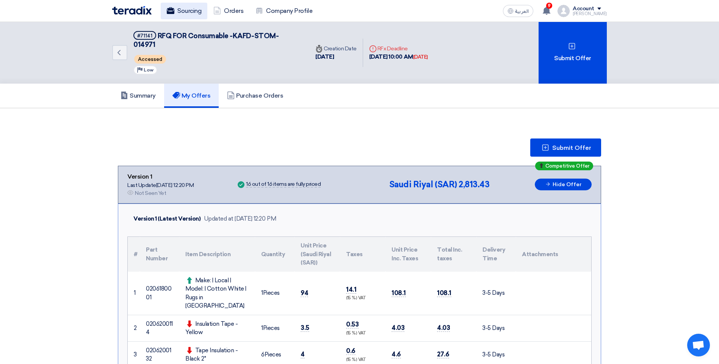
click at [192, 16] on link "Sourcing" at bounding box center [184, 11] width 47 height 17
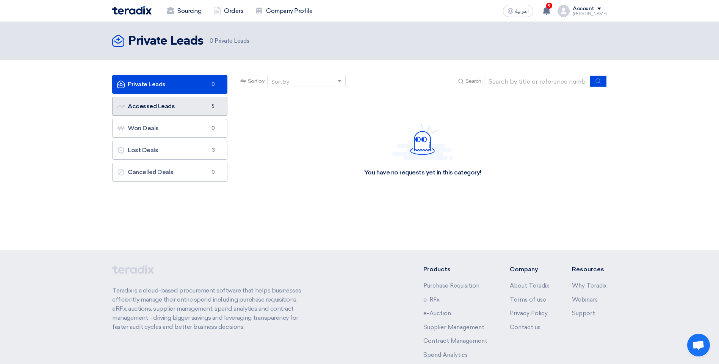
click at [184, 108] on link "Accessed Leads Accessed Leads 5" at bounding box center [169, 106] width 115 height 19
